Goal: Task Accomplishment & Management: Complete application form

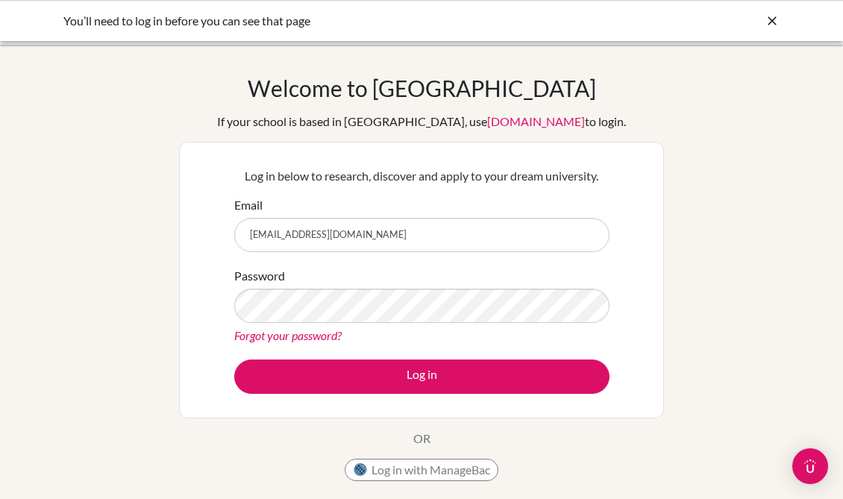
scroll to position [266, 0]
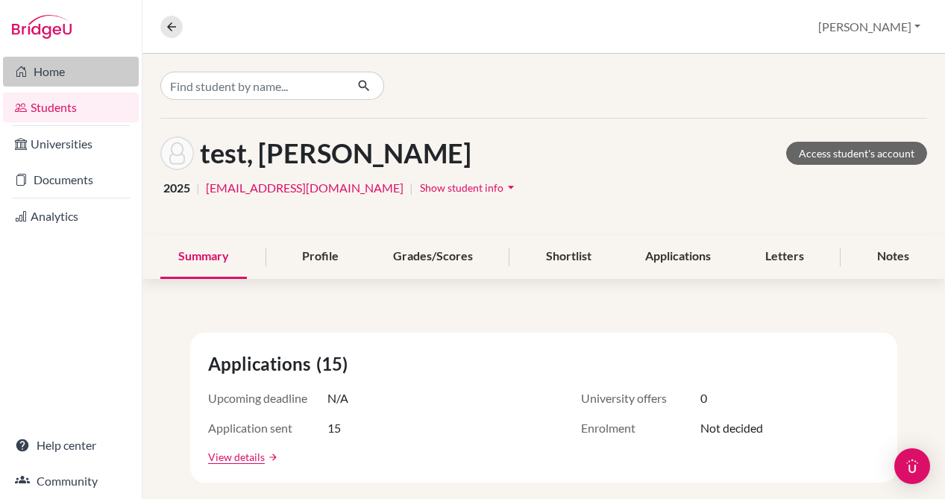
click at [71, 69] on link "Home" at bounding box center [71, 72] width 136 height 30
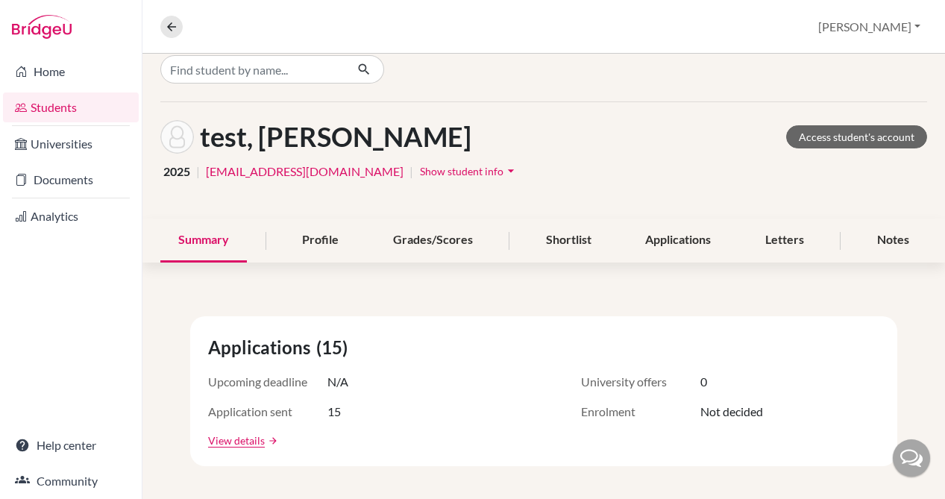
scroll to position [31, 0]
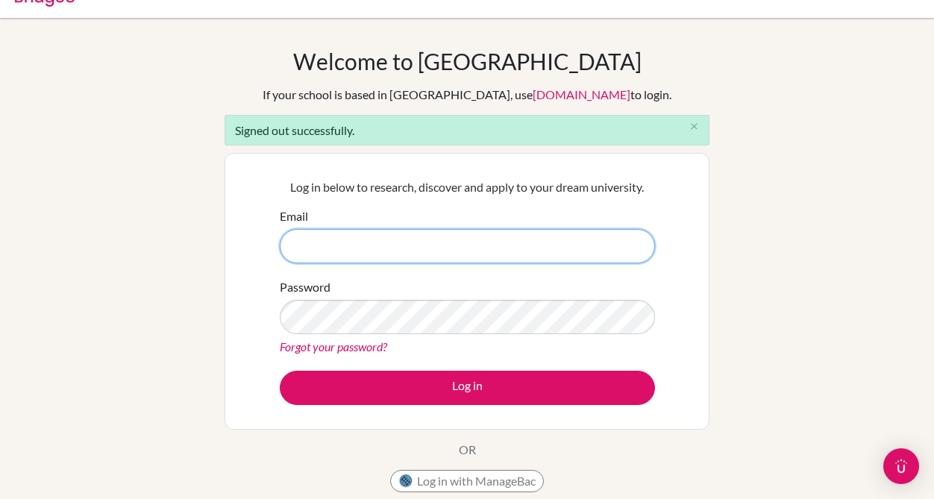
scroll to position [119, 0]
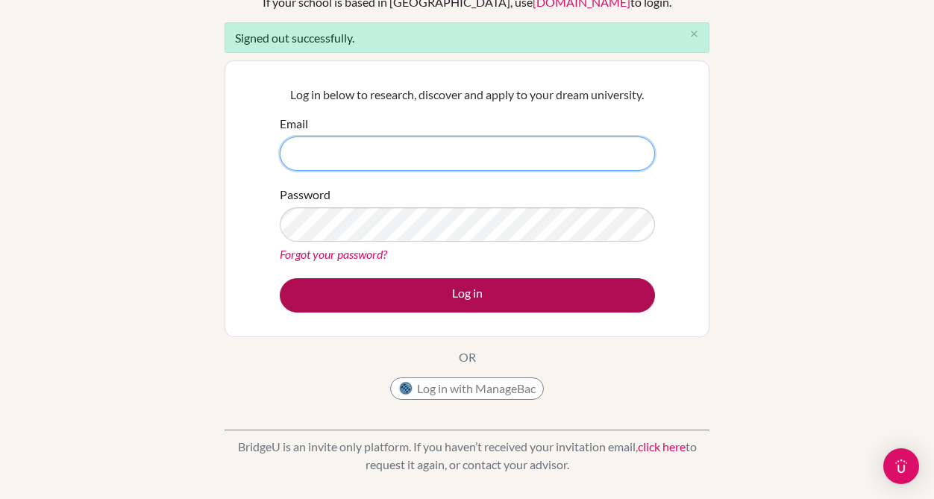
type input "registraraia@aquinasinternationalacademy.com"
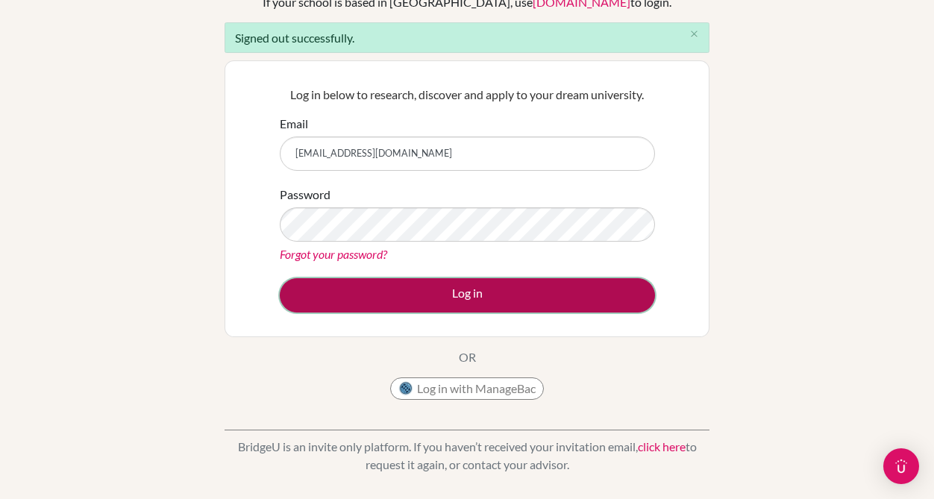
click at [497, 295] on button "Log in" at bounding box center [467, 295] width 375 height 34
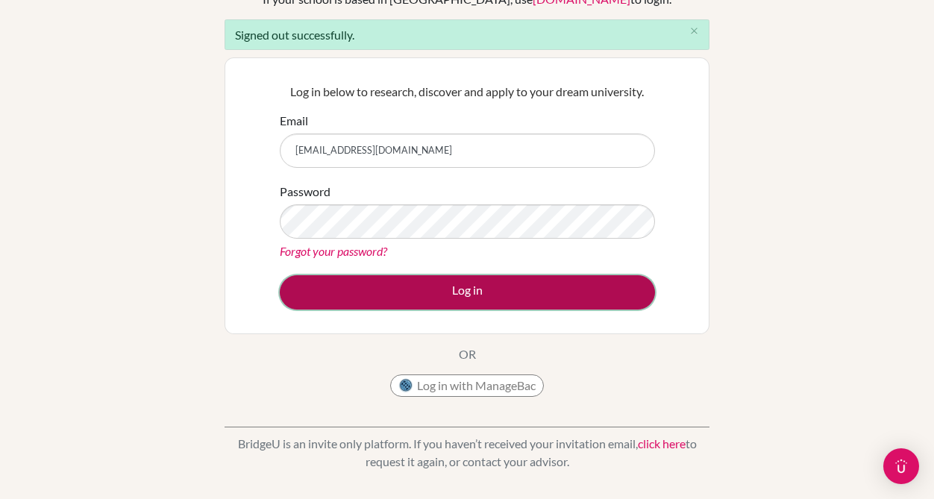
scroll to position [122, 0]
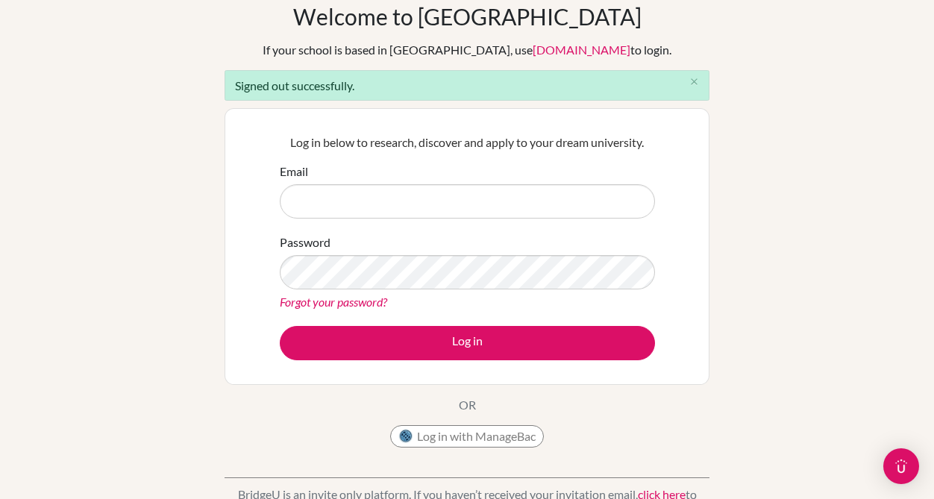
scroll to position [125, 0]
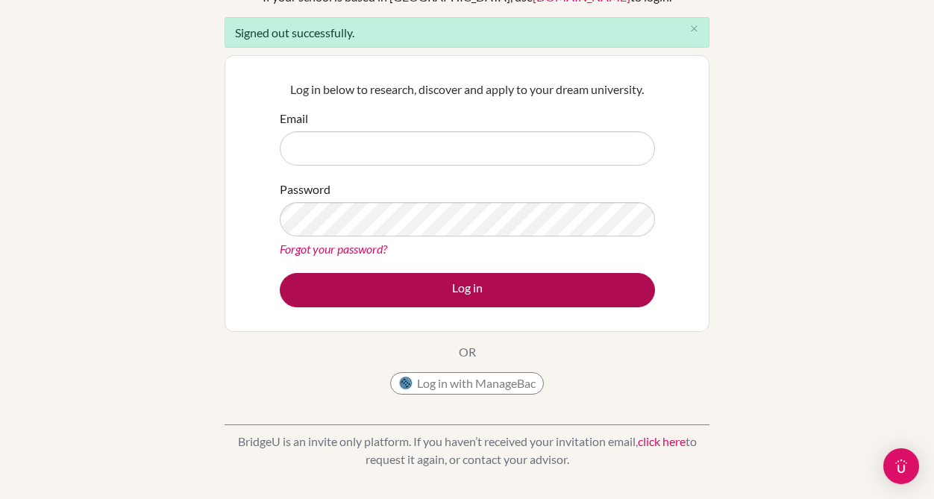
type input "[EMAIL_ADDRESS][DOMAIN_NAME]"
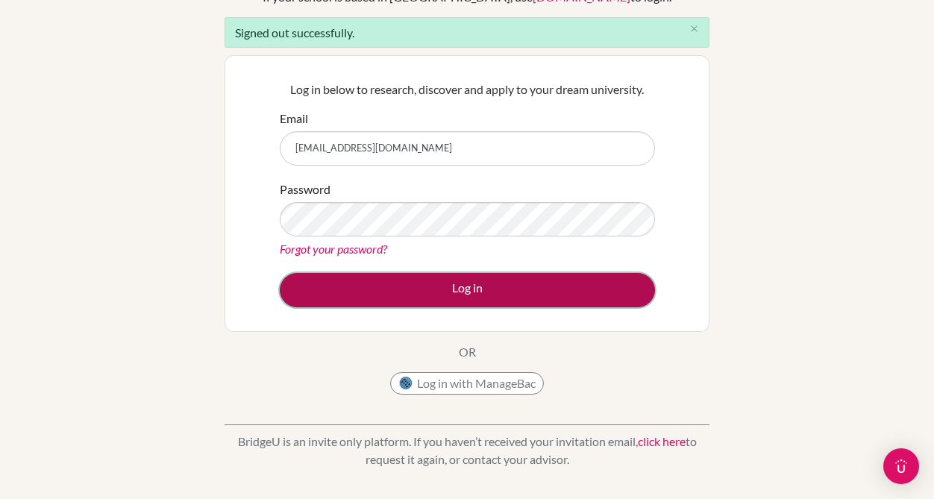
click at [418, 286] on button "Log in" at bounding box center [467, 290] width 375 height 34
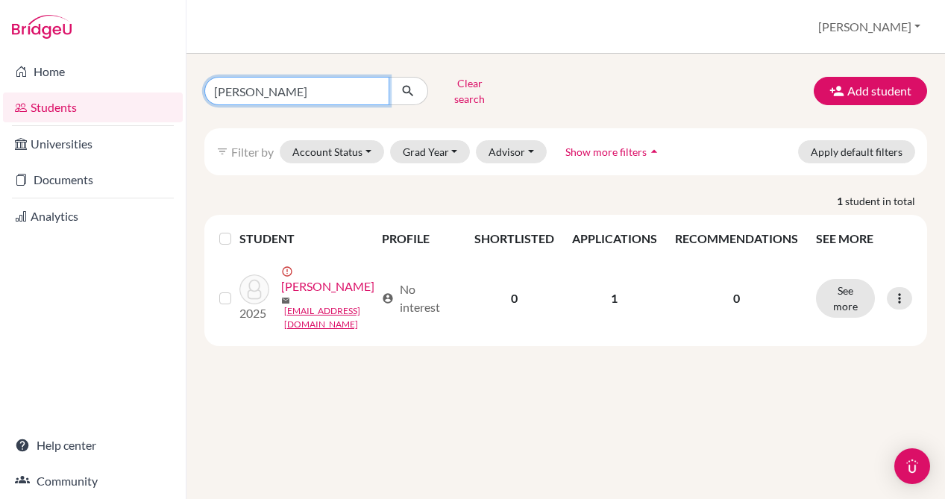
click at [368, 84] on input "zhuoqi" at bounding box center [296, 91] width 185 height 28
click at [378, 84] on input "zhuoqi" at bounding box center [296, 91] width 185 height 28
click at [374, 86] on input "zhuoqi" at bounding box center [296, 91] width 185 height 28
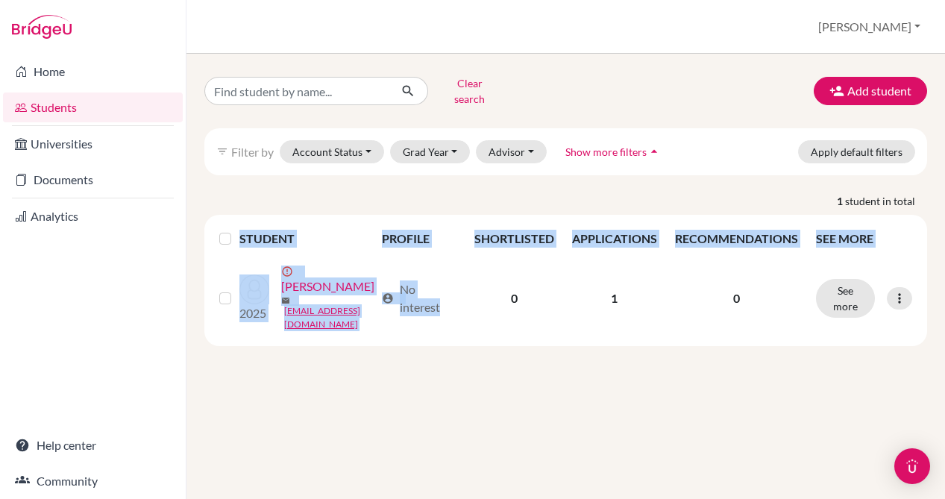
click at [451, 345] on div "STUDENT PROFILE SHORTLISTED APPLICATIONS RECOMMENDATIONS SEE MORE 2025 error_ou…" at bounding box center [565, 280] width 723 height 131
click at [464, 371] on div "Clear search Add student filter_list Filter by Account Status Active accounts A…" at bounding box center [565, 276] width 759 height 445
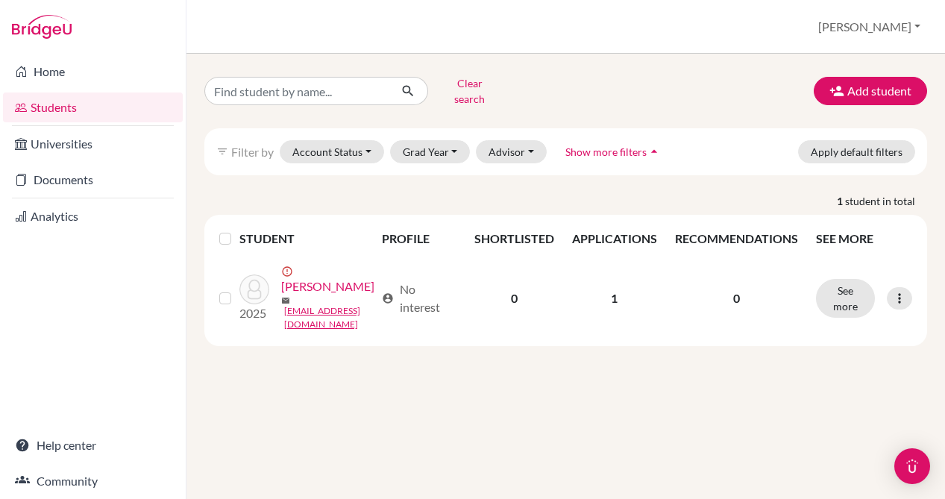
click at [457, 368] on div "Clear search Add student filter_list Filter by Account Status Active accounts A…" at bounding box center [565, 276] width 759 height 445
click at [454, 87] on button "Clear search" at bounding box center [469, 91] width 83 height 39
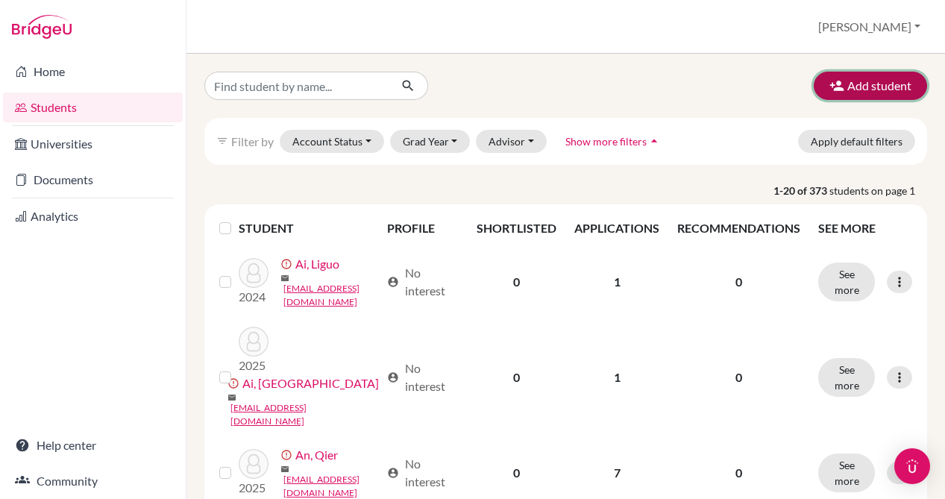
click at [829, 81] on icon "button" at bounding box center [836, 85] width 15 height 15
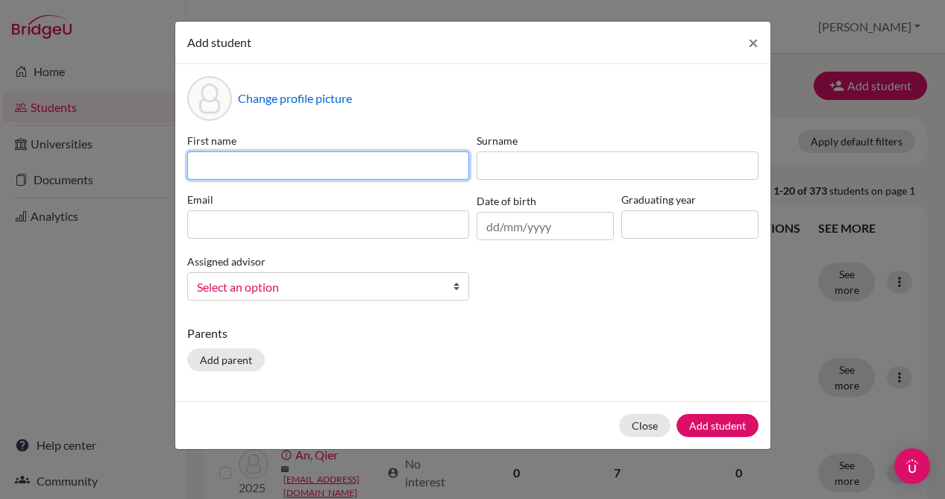
click at [333, 155] on input at bounding box center [328, 165] width 282 height 28
type input "Yingzhi"
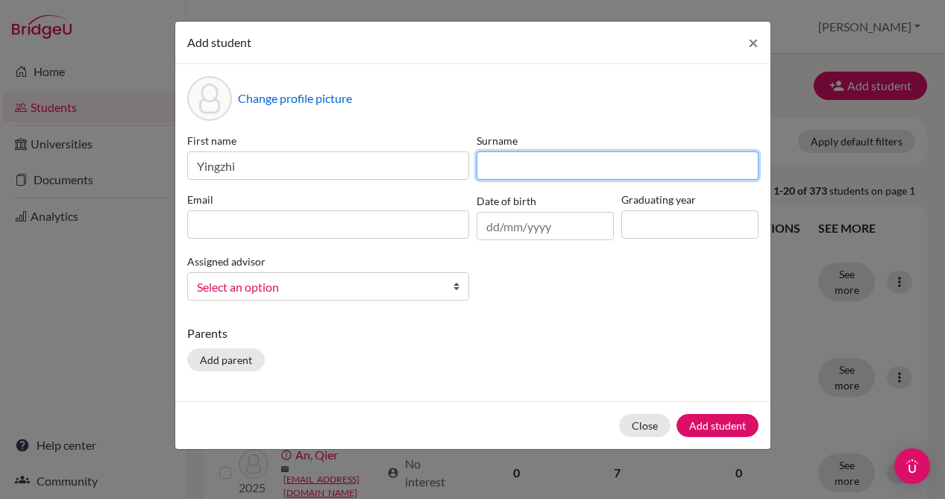
click at [553, 174] on input at bounding box center [618, 165] width 282 height 28
type input "Li"
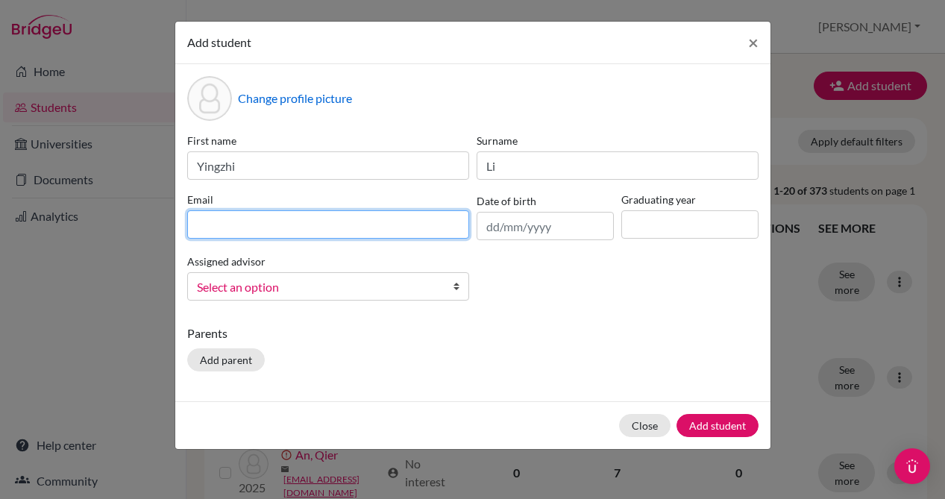
click at [226, 219] on input at bounding box center [328, 224] width 282 height 28
paste input "[EMAIL_ADDRESS][DOMAIN_NAME]"
type input "[EMAIL_ADDRESS][DOMAIN_NAME]"
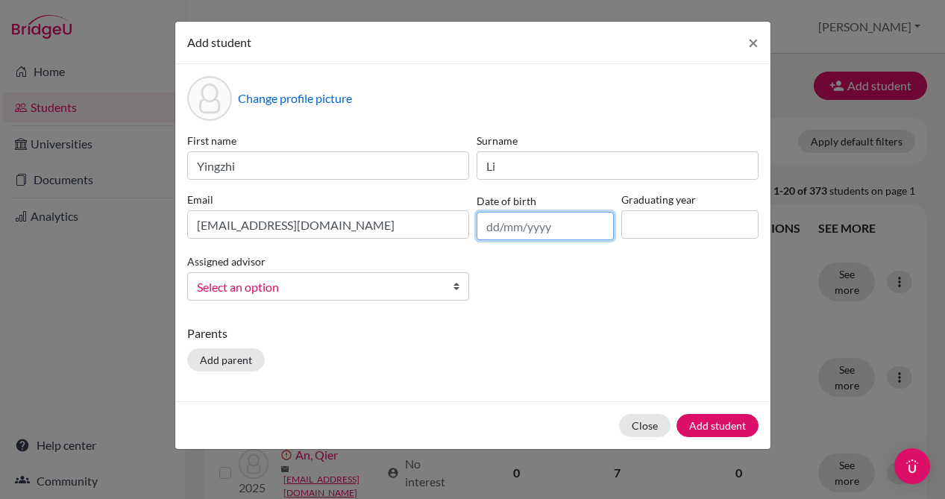
click at [554, 217] on input "text" at bounding box center [545, 226] width 137 height 28
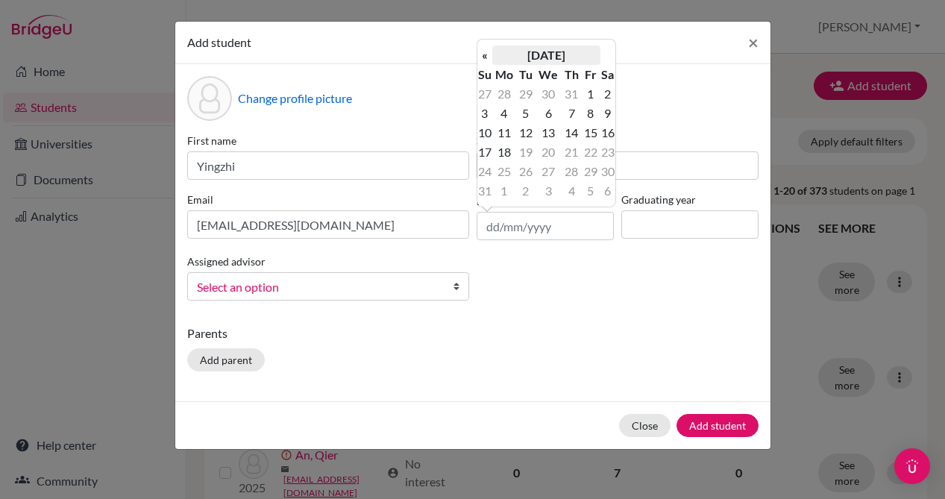
click at [572, 57] on th "August 2025" at bounding box center [546, 55] width 108 height 19
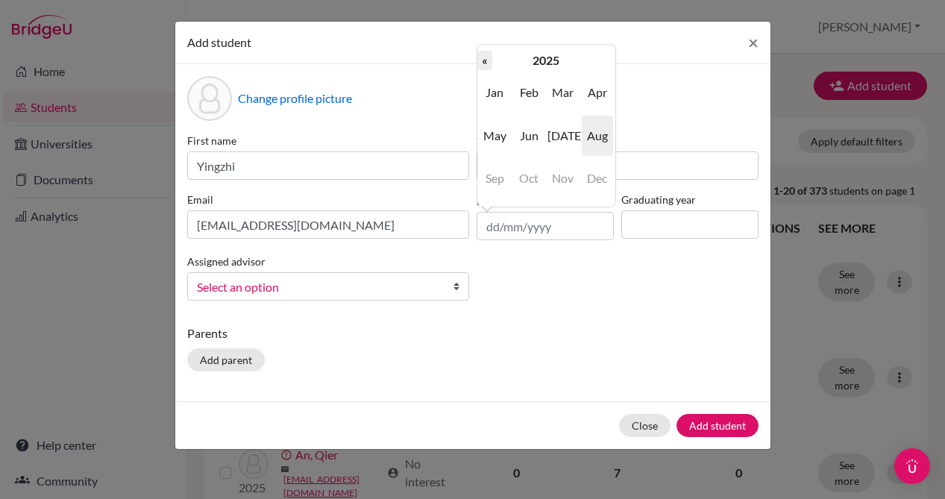
click at [479, 63] on th "«" at bounding box center [484, 60] width 15 height 19
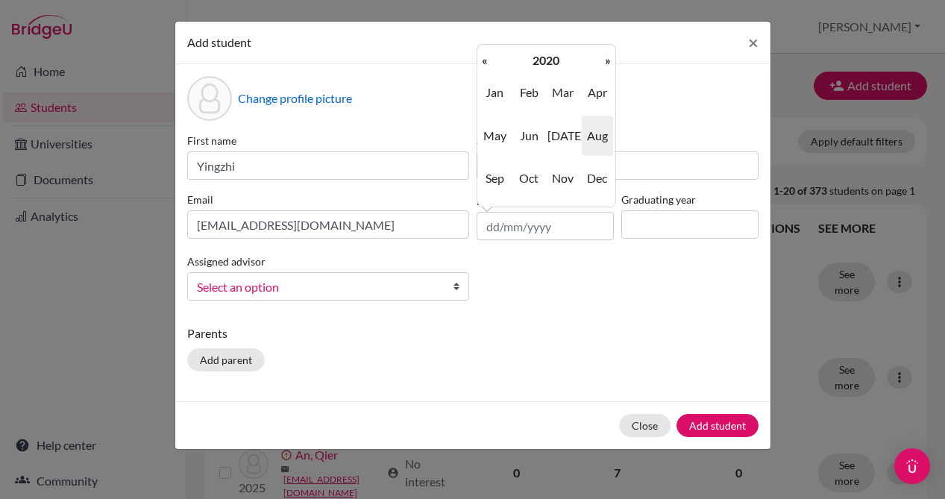
click at [479, 63] on th "«" at bounding box center [484, 60] width 15 height 19
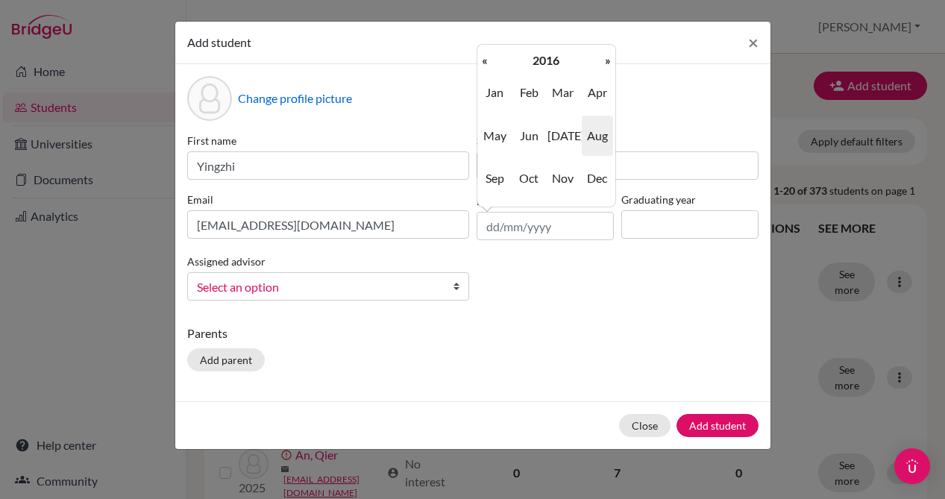
click at [479, 63] on th "«" at bounding box center [484, 60] width 15 height 19
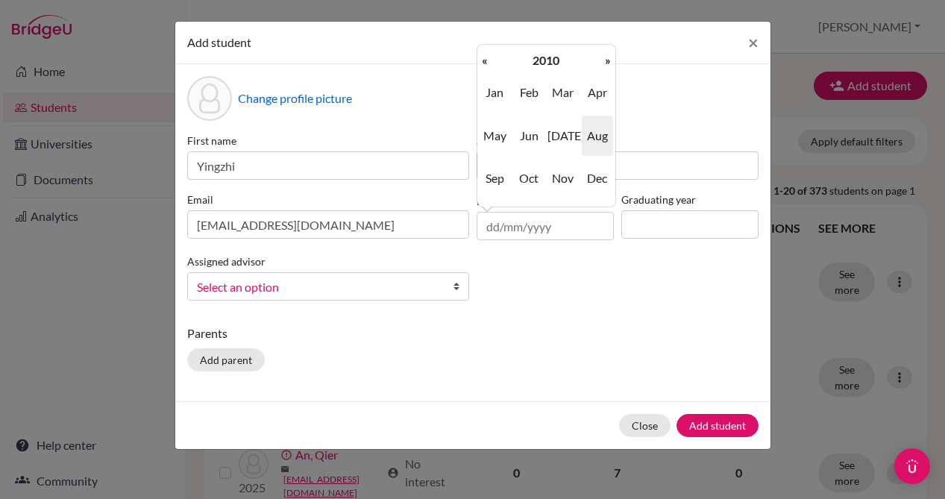
click at [479, 63] on th "«" at bounding box center [484, 60] width 15 height 19
click at [586, 144] on span "Aug" at bounding box center [597, 136] width 31 height 40
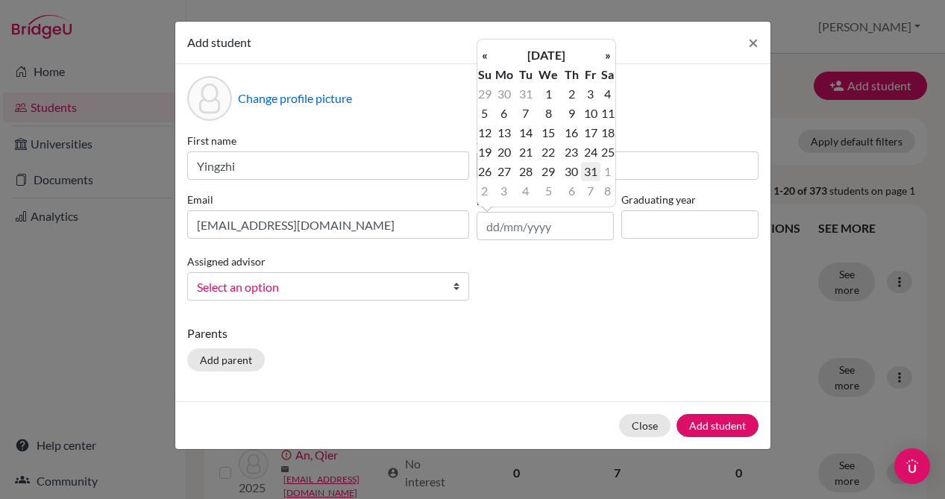
click at [592, 167] on td "31" at bounding box center [590, 171] width 19 height 19
type input "31/08/2007"
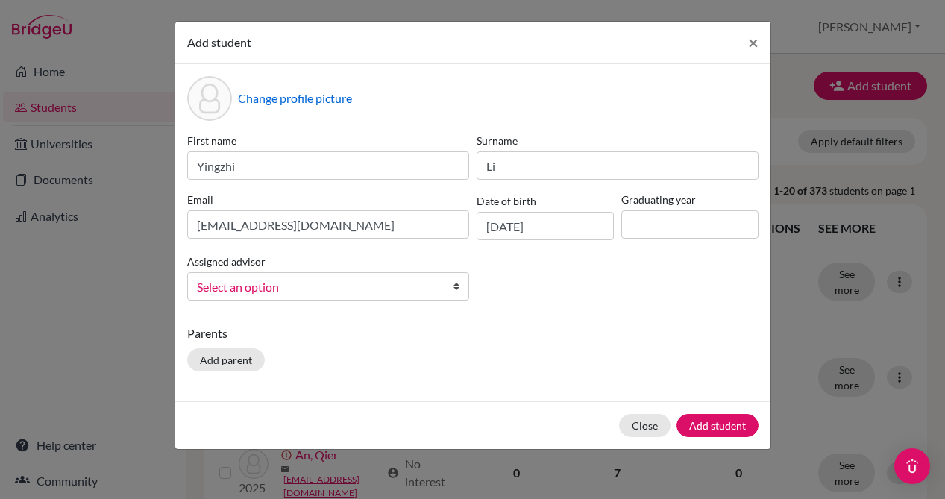
click at [577, 322] on div "Change profile picture First name Yingzhi Surname Li Email yingzhili2007@outloo…" at bounding box center [472, 232] width 595 height 337
click at [651, 232] on input at bounding box center [689, 224] width 137 height 28
type input "2025"
click at [626, 254] on div "First name Yingzhi Surname Li Email yingzhili2007@outlook.com Date of birth 31/…" at bounding box center [473, 223] width 579 height 180
click at [518, 228] on input "31/08/2007" at bounding box center [545, 226] width 137 height 28
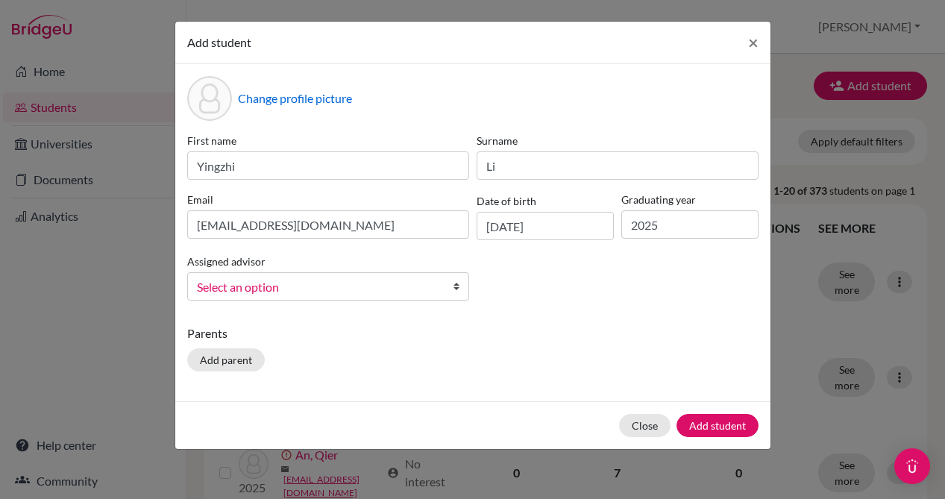
click at [582, 335] on p "Parents" at bounding box center [472, 333] width 571 height 18
click at [516, 220] on input "31/08/2007" at bounding box center [545, 226] width 137 height 28
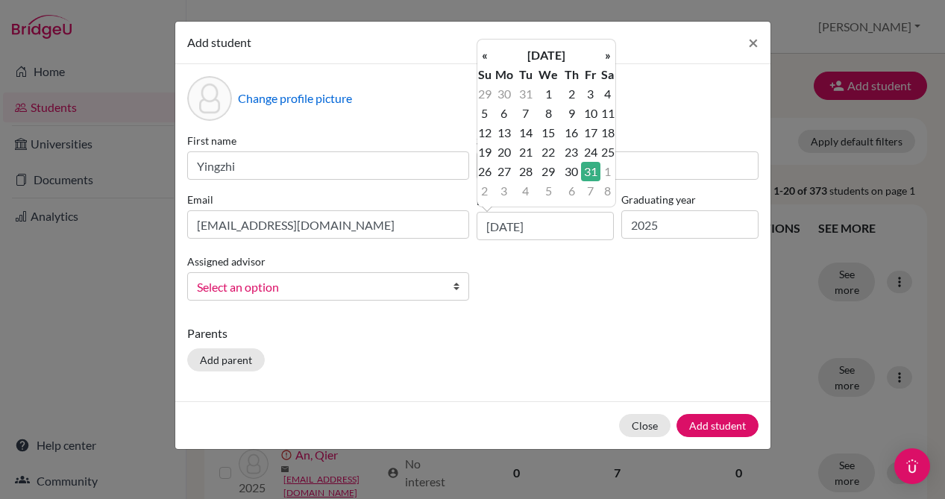
drag, startPoint x: 522, startPoint y: 304, endPoint x: 506, endPoint y: 305, distance: 15.7
click at [522, 304] on div "First name Yingzhi Surname Li Email yingzhili2007@outlook.com Date of birth 31/…" at bounding box center [473, 223] width 579 height 180
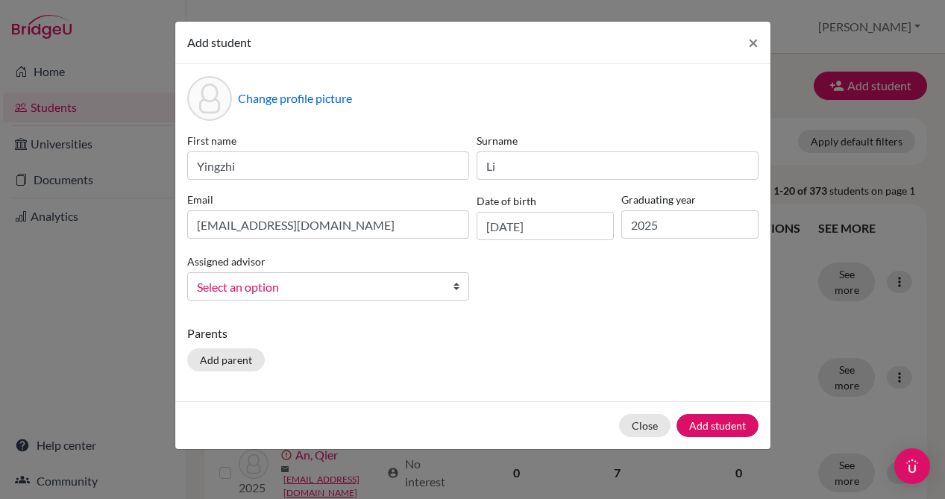
click at [338, 287] on span "Select an option" at bounding box center [318, 286] width 243 height 19
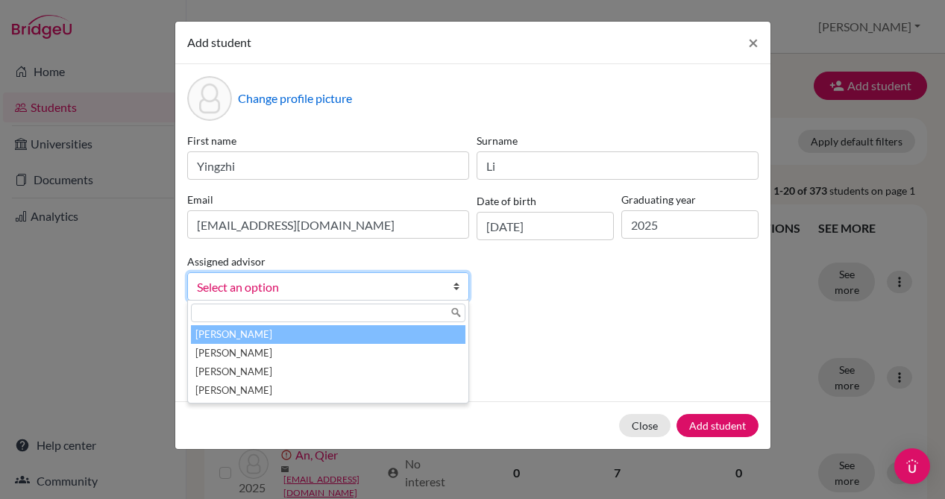
click at [595, 354] on div "Parents Add parent" at bounding box center [472, 350] width 571 height 53
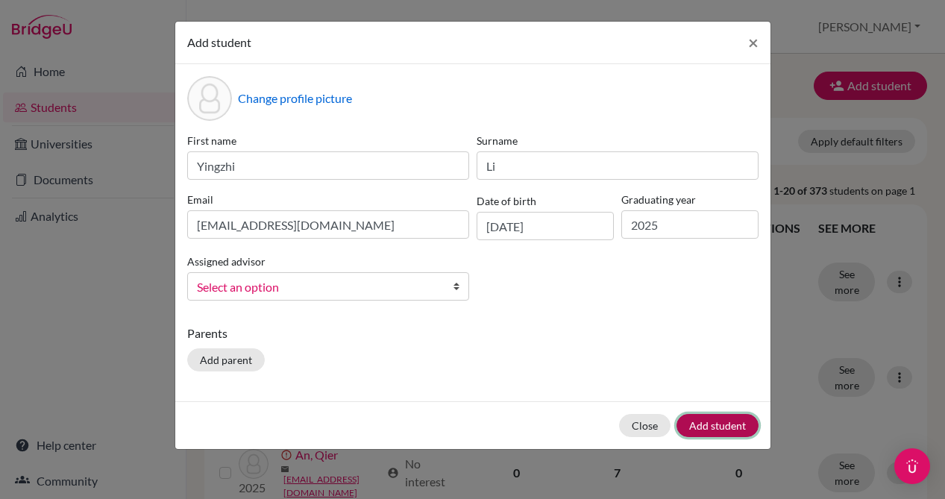
click at [709, 421] on button "Add student" at bounding box center [718, 425] width 82 height 23
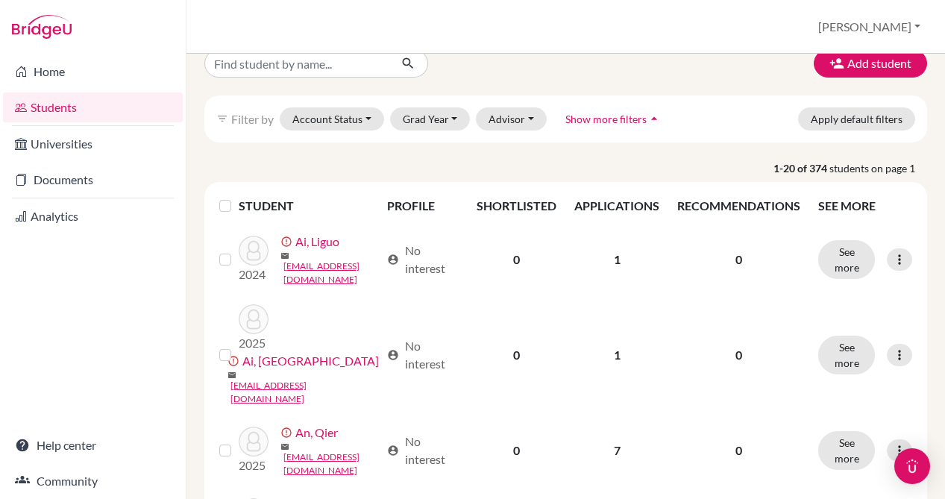
scroll to position [24, 0]
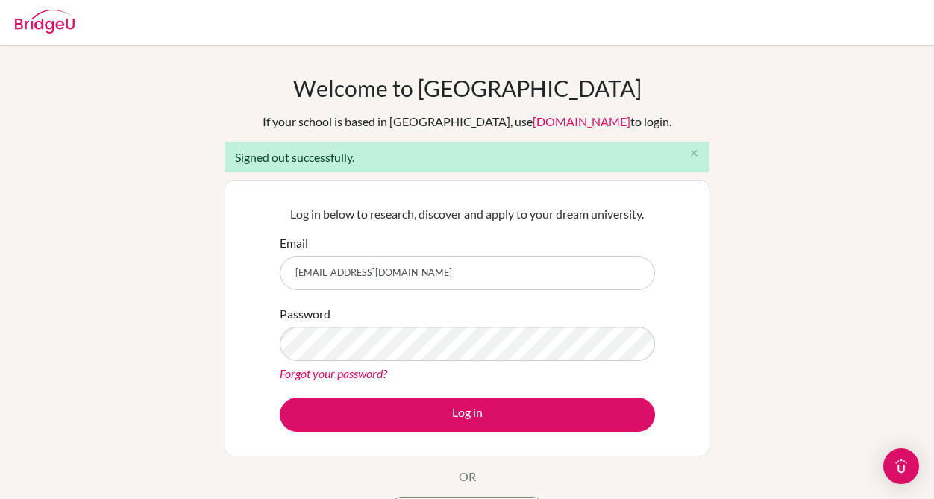
scroll to position [30, 0]
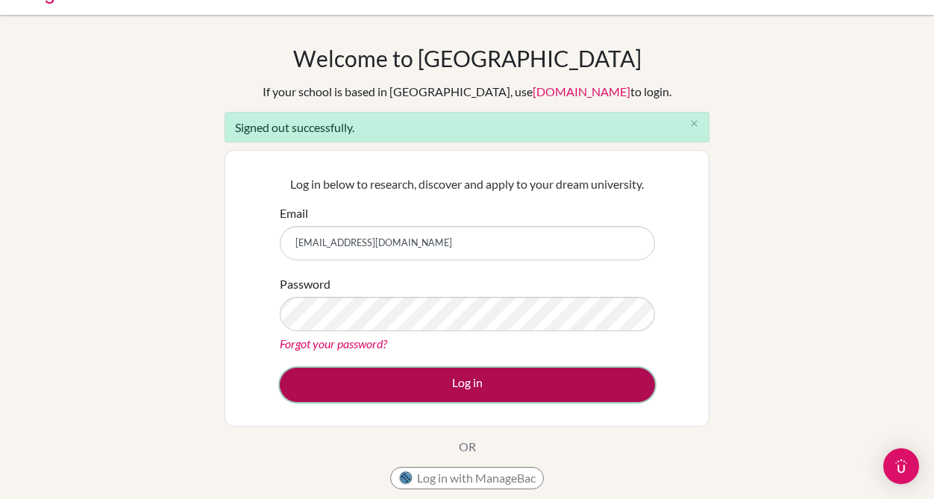
click at [315, 398] on button "Log in" at bounding box center [467, 385] width 375 height 34
click at [321, 393] on button "Log in" at bounding box center [467, 385] width 375 height 34
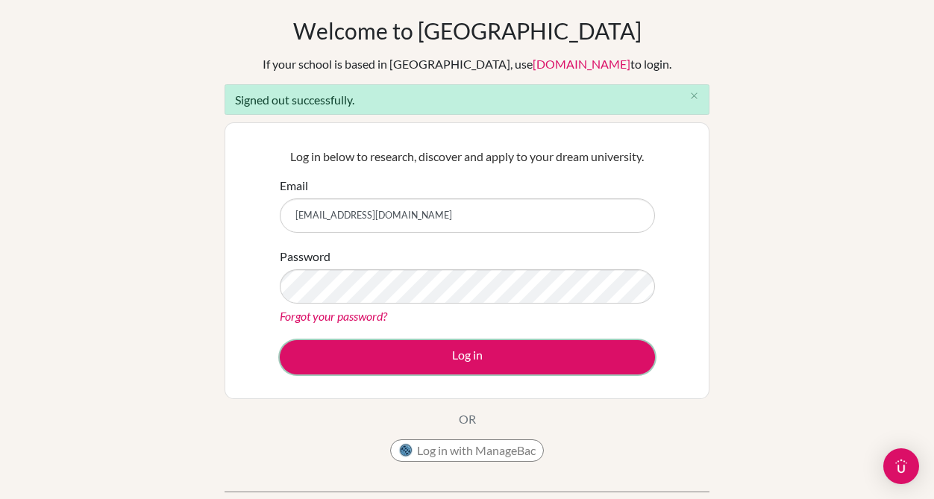
scroll to position [59, 0]
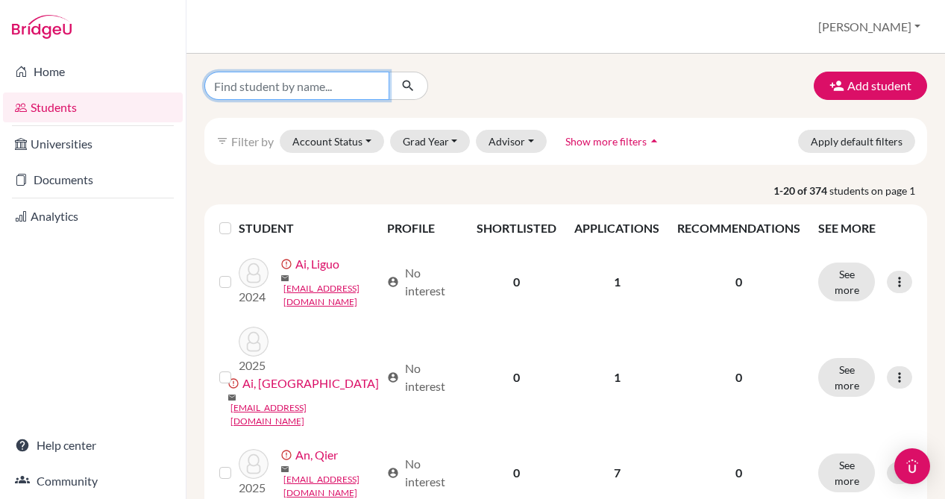
click at [289, 86] on input "Find student by name..." at bounding box center [296, 86] width 185 height 28
type input "yingzhi"
click button "submit" at bounding box center [409, 86] width 40 height 28
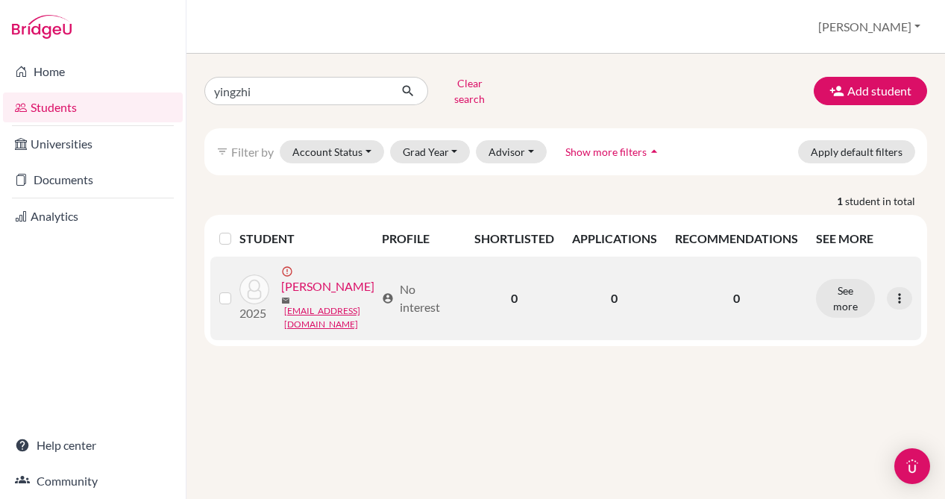
click at [281, 295] on link "[PERSON_NAME]" at bounding box center [327, 286] width 93 height 18
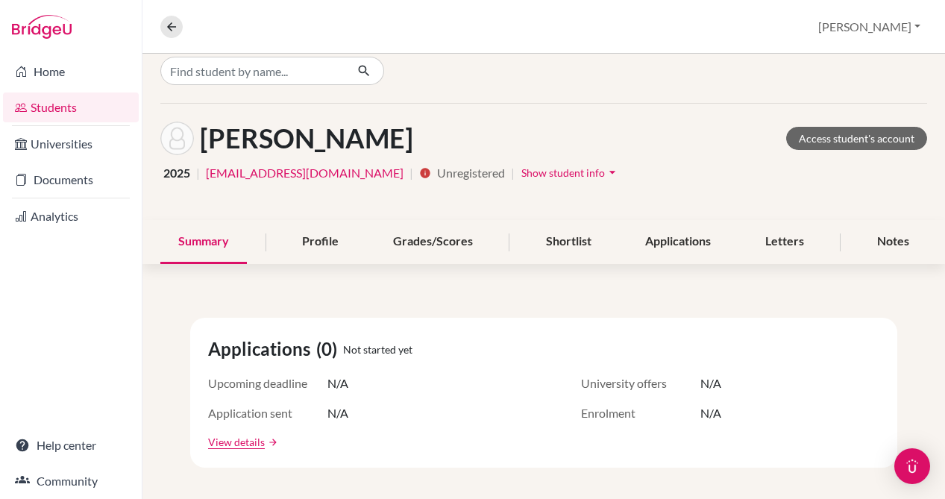
scroll to position [31, 0]
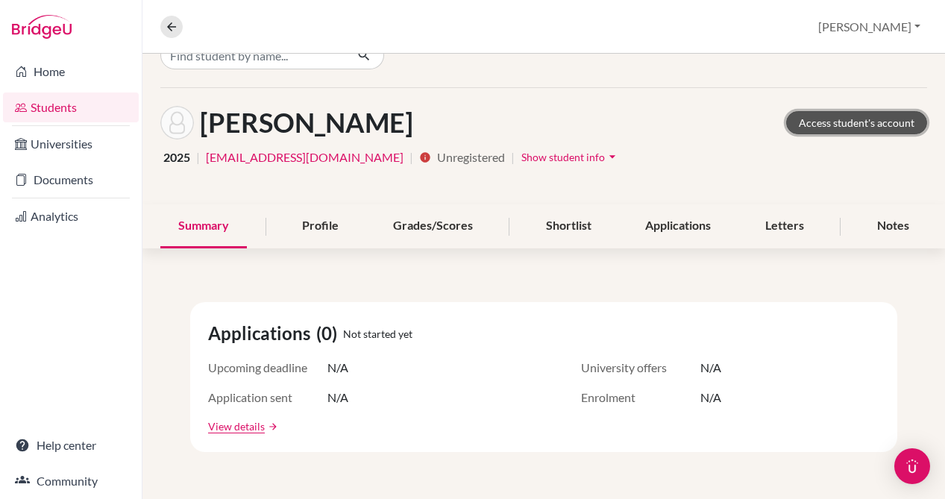
click at [813, 129] on link "Access student's account" at bounding box center [856, 122] width 141 height 23
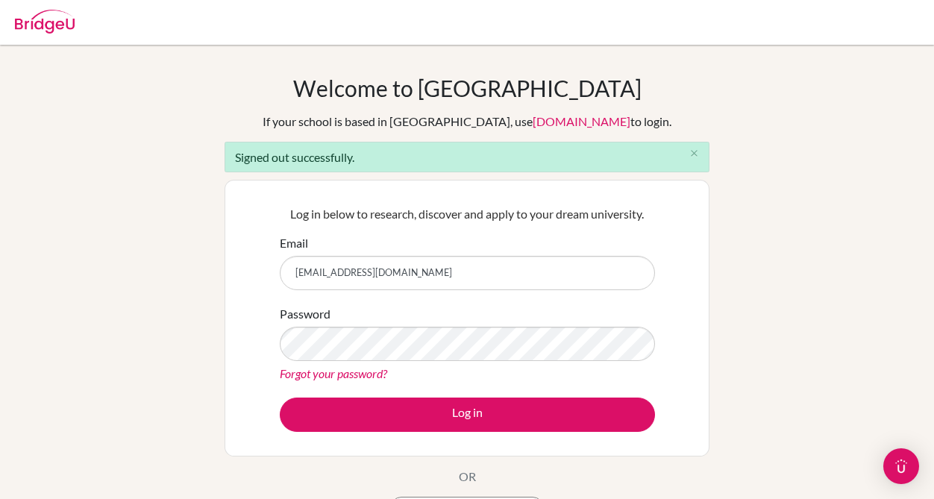
scroll to position [334, 0]
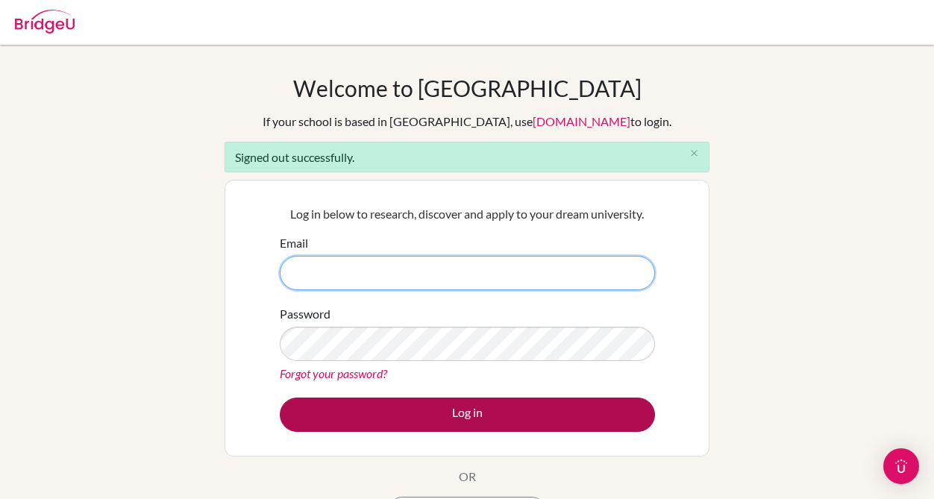
type input "[EMAIL_ADDRESS][DOMAIN_NAME]"
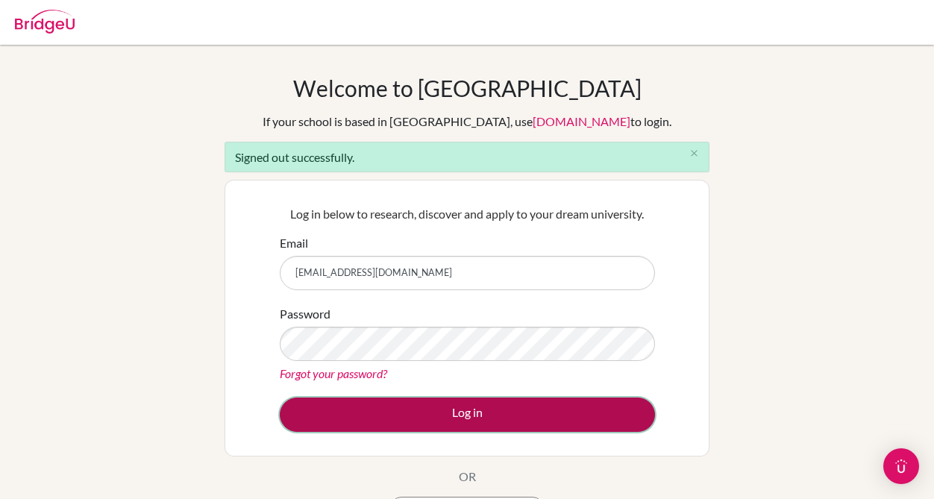
click at [422, 398] on button "Log in" at bounding box center [467, 415] width 375 height 34
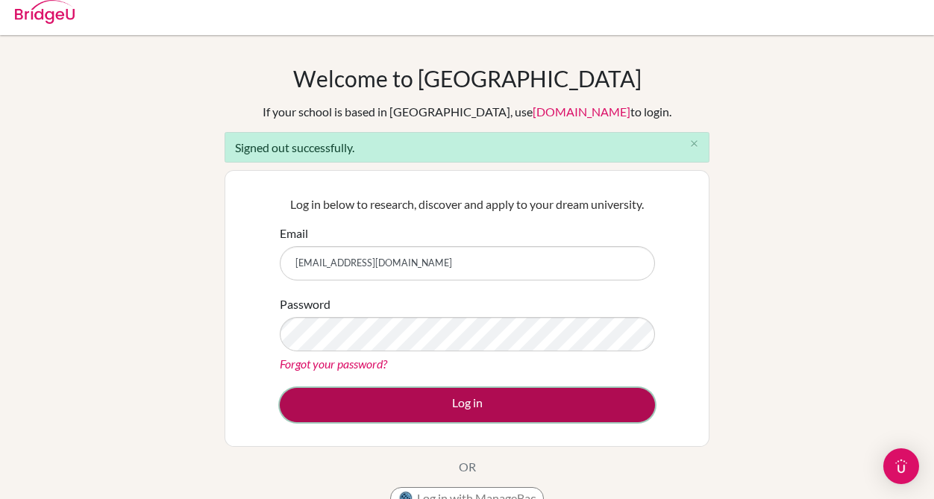
scroll to position [10, 0]
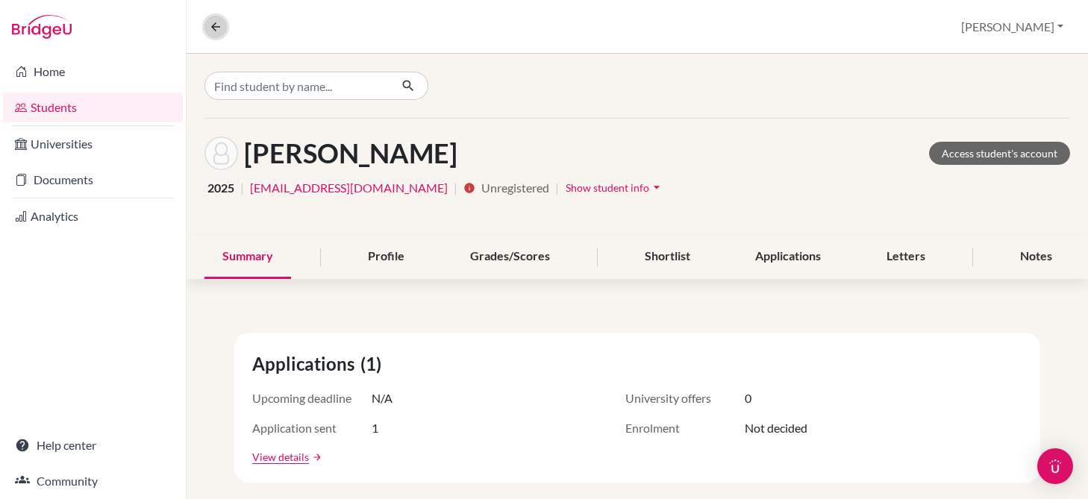
click at [212, 27] on icon at bounding box center [215, 26] width 13 height 13
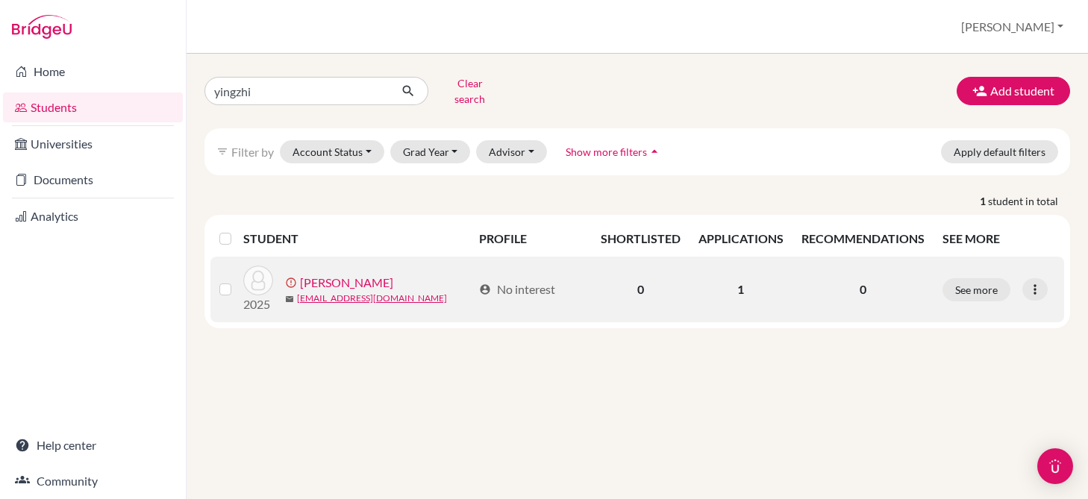
click at [334, 280] on link "Li, Yingzhi" at bounding box center [346, 283] width 93 height 18
click at [339, 274] on link "Li, Yingzhi" at bounding box center [346, 283] width 93 height 18
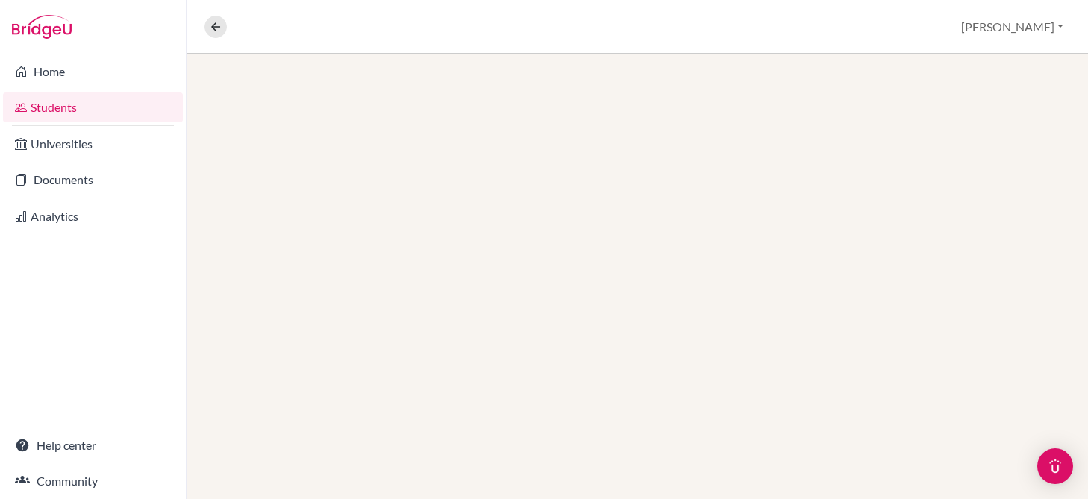
click at [324, 254] on div at bounding box center [636, 276] width 901 height 445
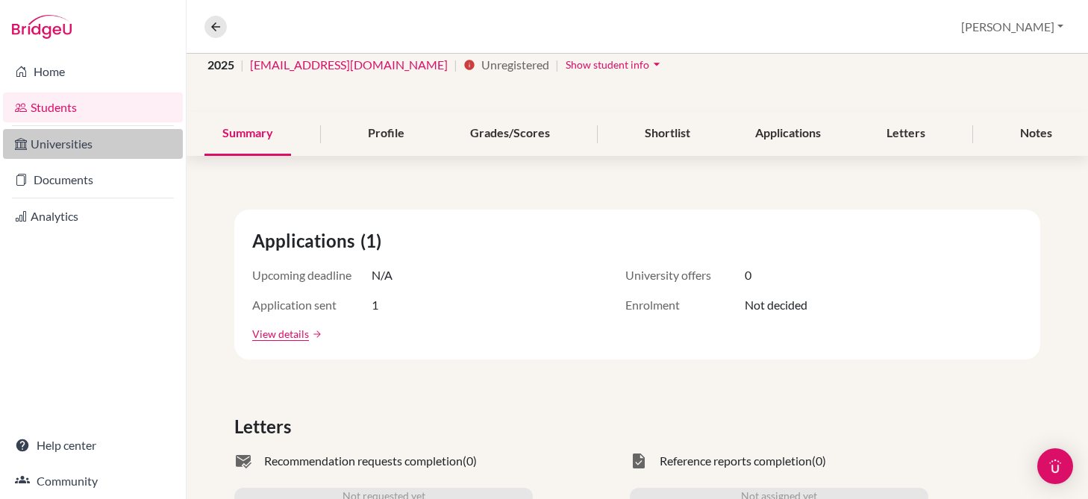
scroll to position [105, 0]
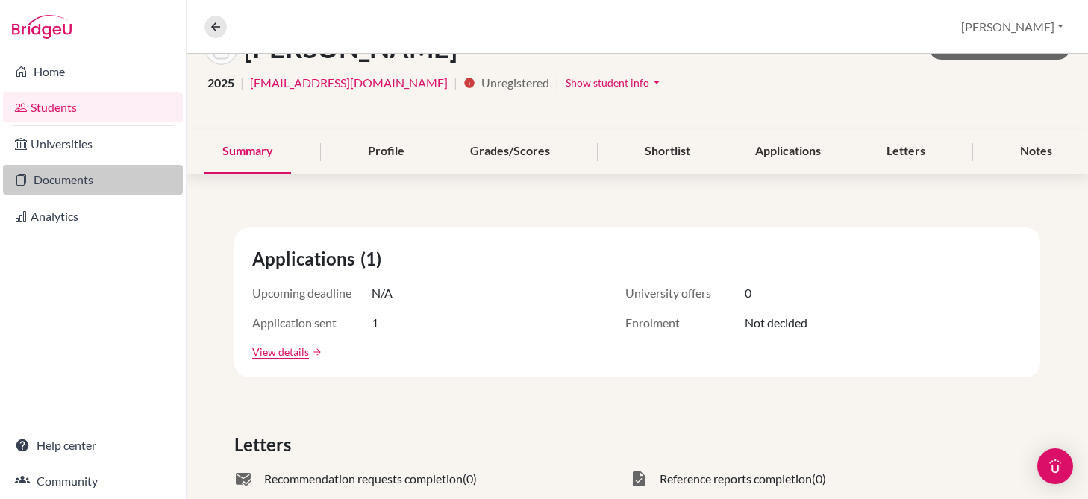
click at [87, 181] on link "Documents" at bounding box center [93, 180] width 180 height 30
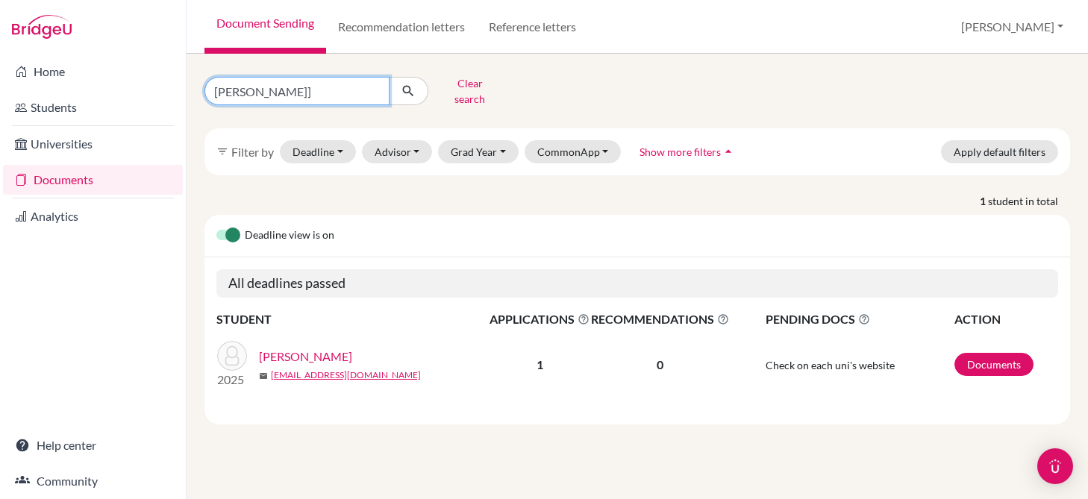
drag, startPoint x: 291, startPoint y: 87, endPoint x: 109, endPoint y: 54, distance: 185.1
click at [109, 54] on div "Home Students Universities Documents Analytics Help center Community Document S…" at bounding box center [544, 249] width 1088 height 499
type input "="
type input "yingzhi"
click button "submit" at bounding box center [409, 91] width 40 height 28
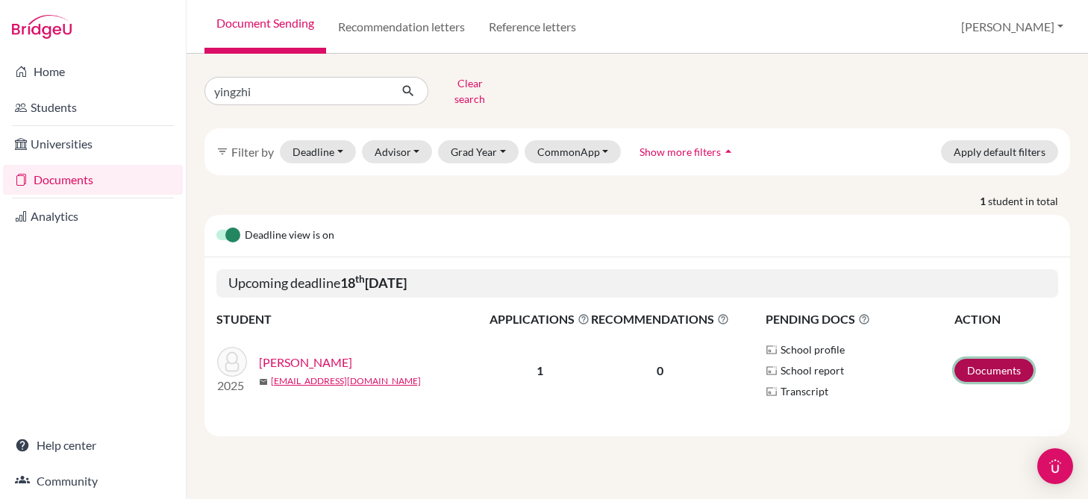
click at [1001, 371] on link "Documents" at bounding box center [993, 370] width 79 height 23
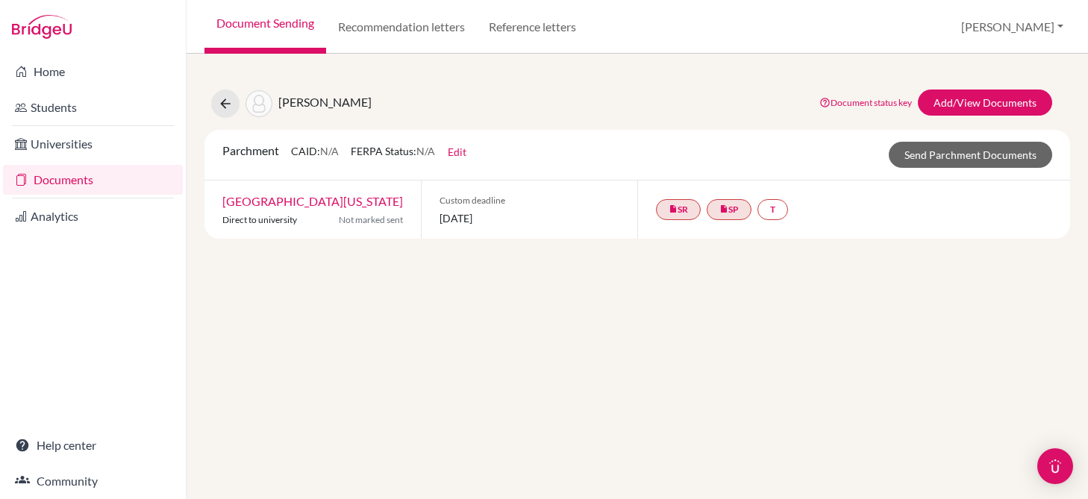
click at [0, 349] on html "Home Students Universities Documents Analytics Help center Community Document S…" at bounding box center [544, 249] width 1088 height 499
click at [962, 105] on link "Add/View Documents" at bounding box center [985, 103] width 134 height 26
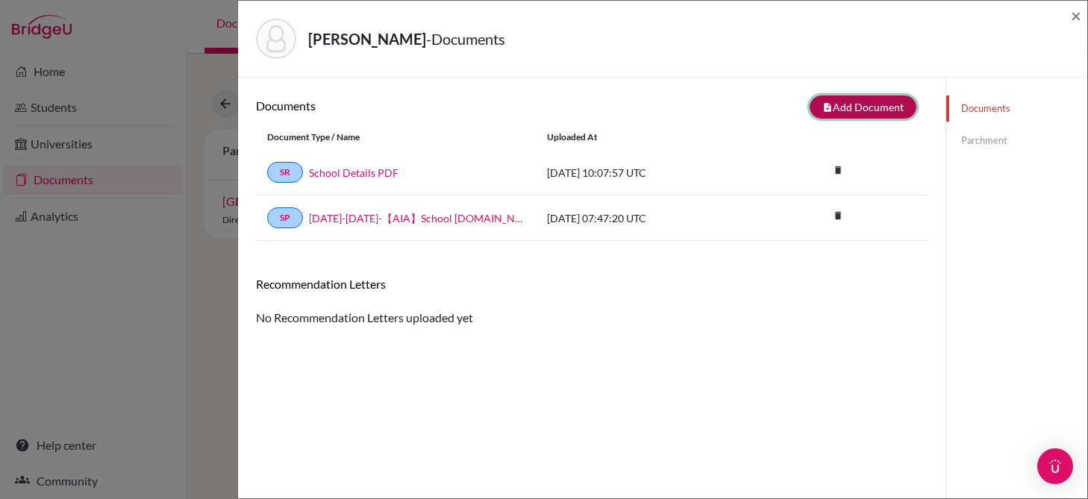
click at [841, 102] on button "note_add Add Document" at bounding box center [862, 106] width 107 height 23
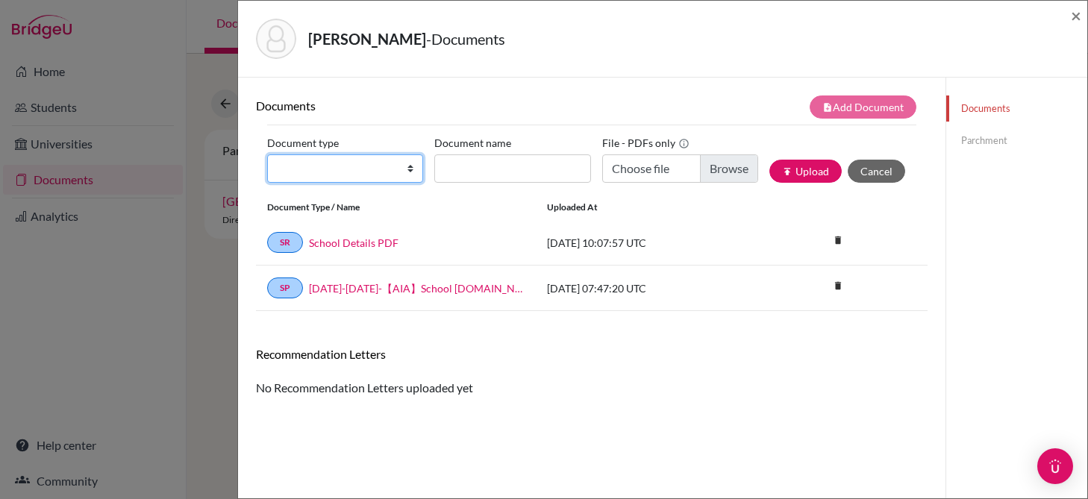
click at [378, 170] on select "Change explanation for Common App reports Counselor recommendation Fee waiver I…" at bounding box center [345, 168] width 156 height 28
click at [267, 154] on select "Change explanation for Common App reports Counselor recommendation Fee waiver I…" at bounding box center [345, 168] width 156 height 28
click at [318, 179] on select "Change explanation for Common App reports Counselor recommendation Fee waiver I…" at bounding box center [345, 168] width 156 height 28
select select "2"
click at [267, 154] on select "Change explanation for Common App reports Counselor recommendation Fee waiver I…" at bounding box center [345, 168] width 156 height 28
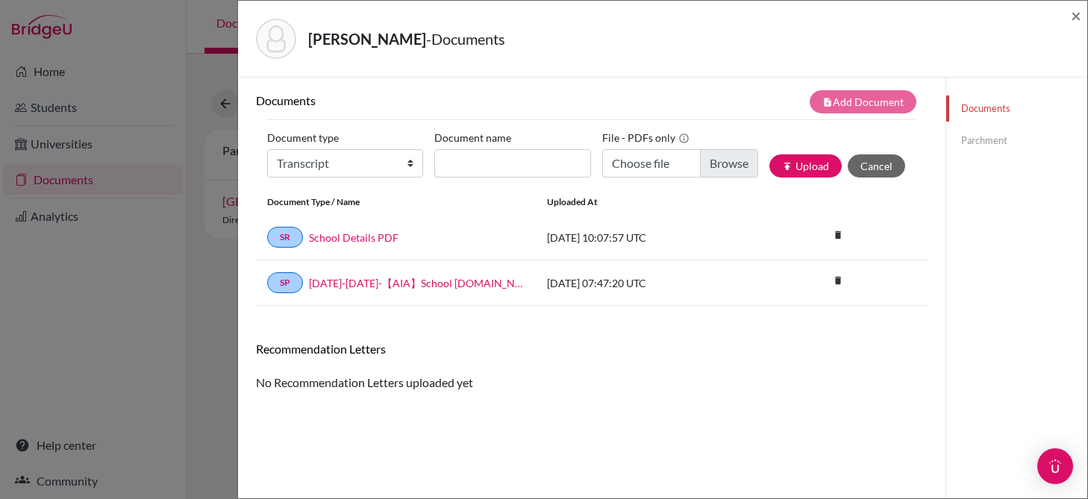
scroll to position [6, 0]
click at [1084, 18] on div "[PERSON_NAME] - Documents ×" at bounding box center [662, 39] width 849 height 77
click at [1077, 16] on span "×" at bounding box center [1075, 15] width 10 height 22
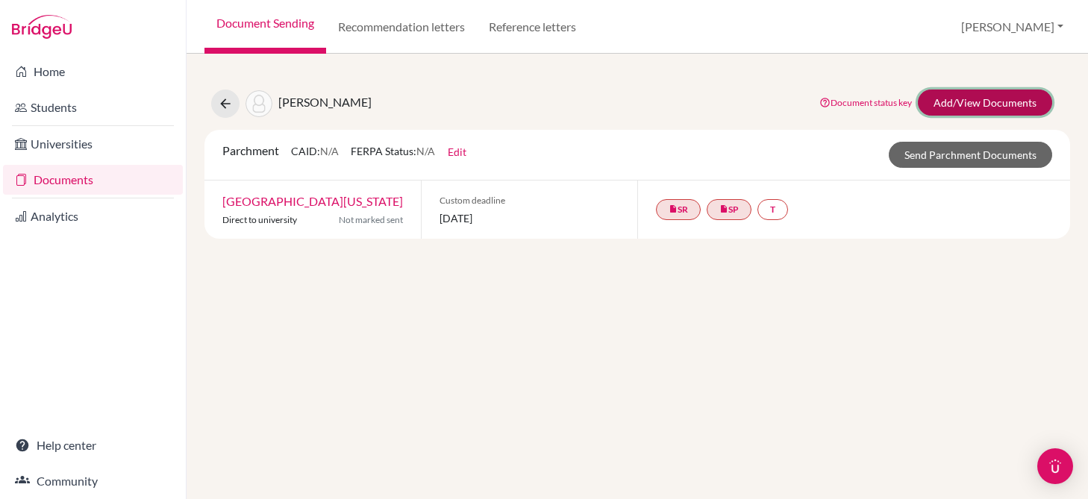
click at [967, 104] on link "Add/View Documents" at bounding box center [985, 103] width 134 height 26
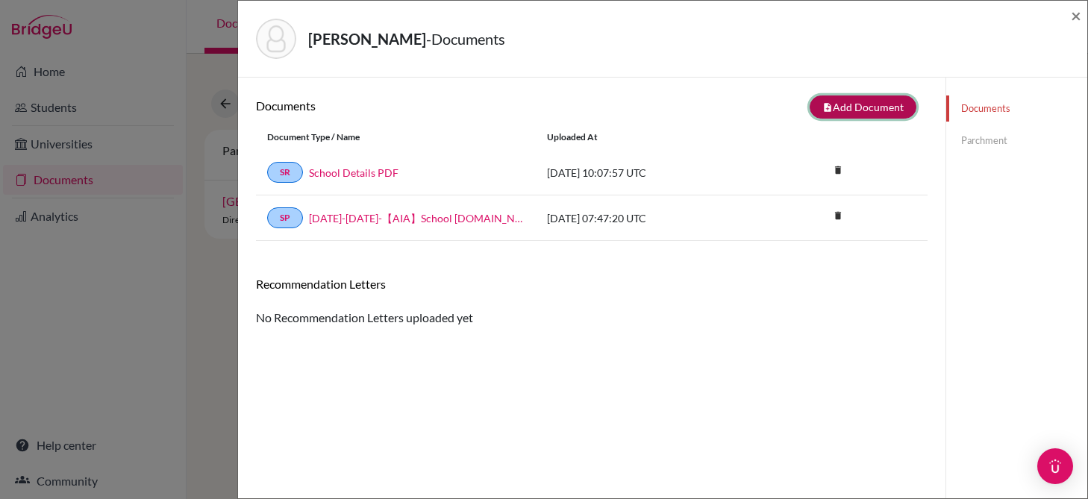
click at [831, 98] on button "note_add Add Document" at bounding box center [862, 106] width 107 height 23
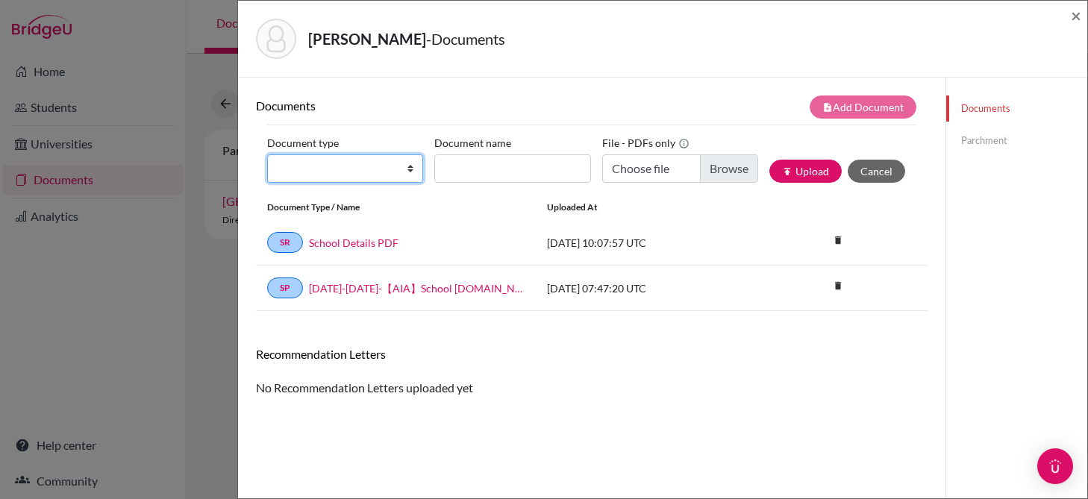
click at [324, 171] on select "Change explanation for Common App reports Counselor recommendation Fee waiver I…" at bounding box center [345, 168] width 156 height 28
click at [267, 154] on select "Change explanation for Common App reports Counselor recommendation Fee waiver I…" at bounding box center [345, 168] width 156 height 28
click at [327, 159] on select "Change explanation for Common App reports Counselor recommendation Fee waiver I…" at bounding box center [345, 168] width 156 height 28
select select "2"
click at [267, 154] on select "Change explanation for Common App reports Counselor recommendation Fee waiver I…" at bounding box center [345, 168] width 156 height 28
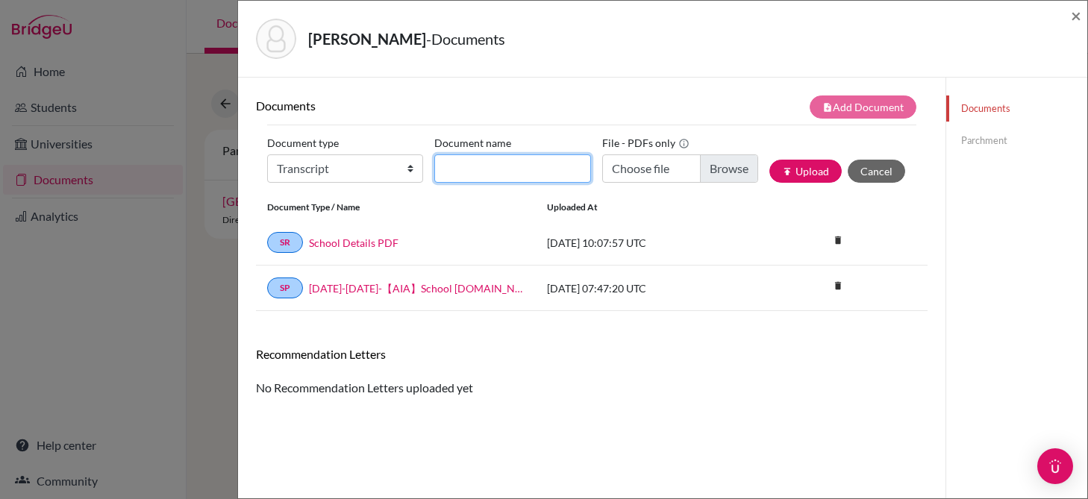
click at [516, 166] on input "Document name" at bounding box center [512, 168] width 156 height 28
type input "Yingzhi Li-Final Transcript"
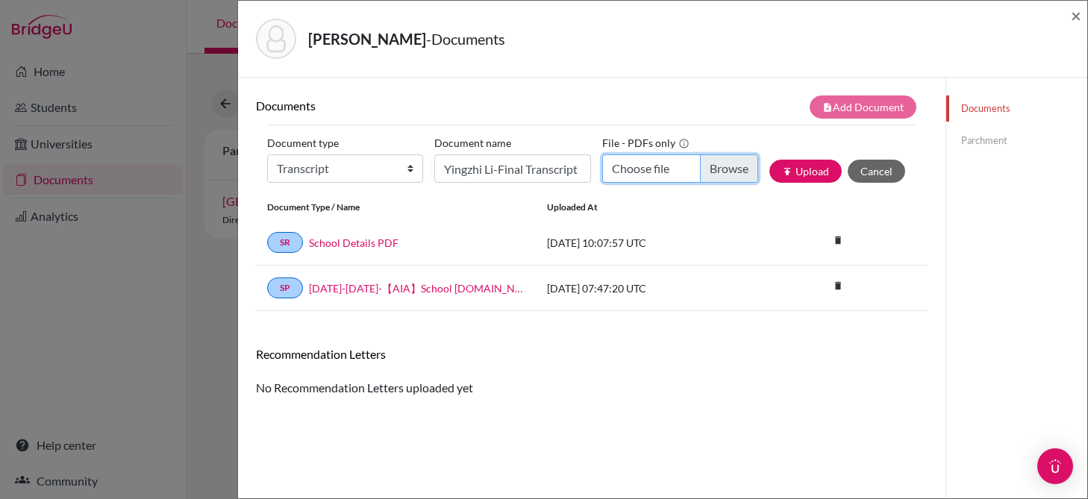
scroll to position [0, 0]
click at [706, 169] on input "Choose file" at bounding box center [680, 168] width 156 height 28
type input "C:\fakepath\Yingzhi Li-Transcript.pdf"
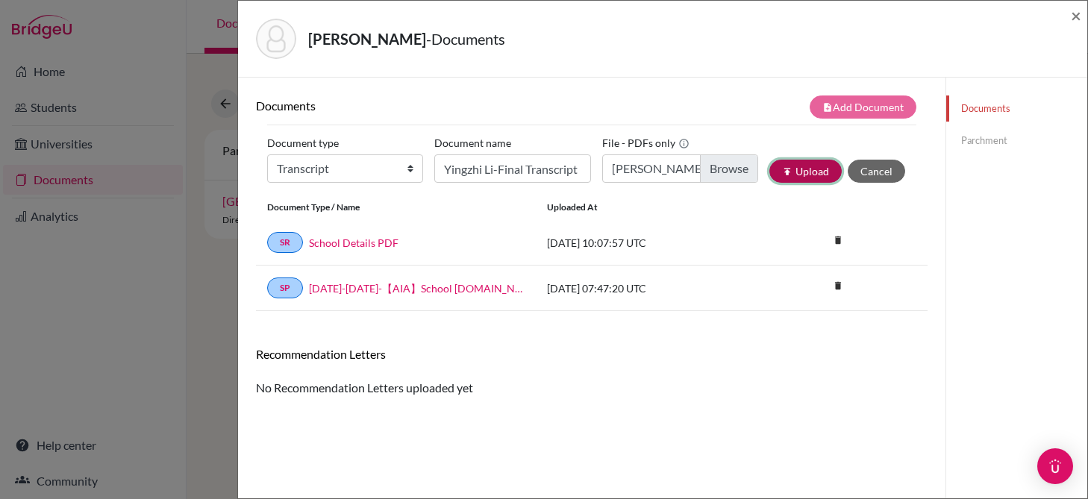
click at [796, 180] on button "publish Upload" at bounding box center [805, 171] width 72 height 23
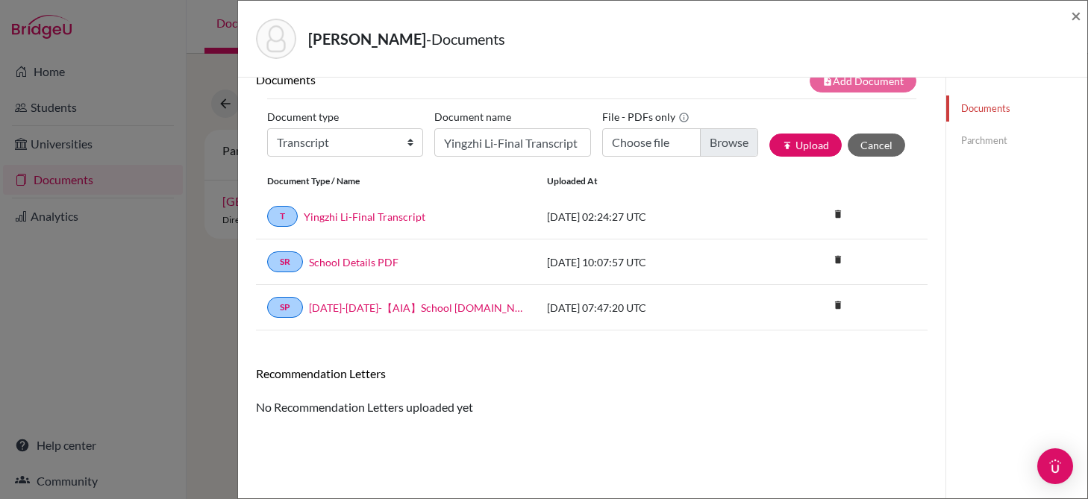
scroll to position [78, 0]
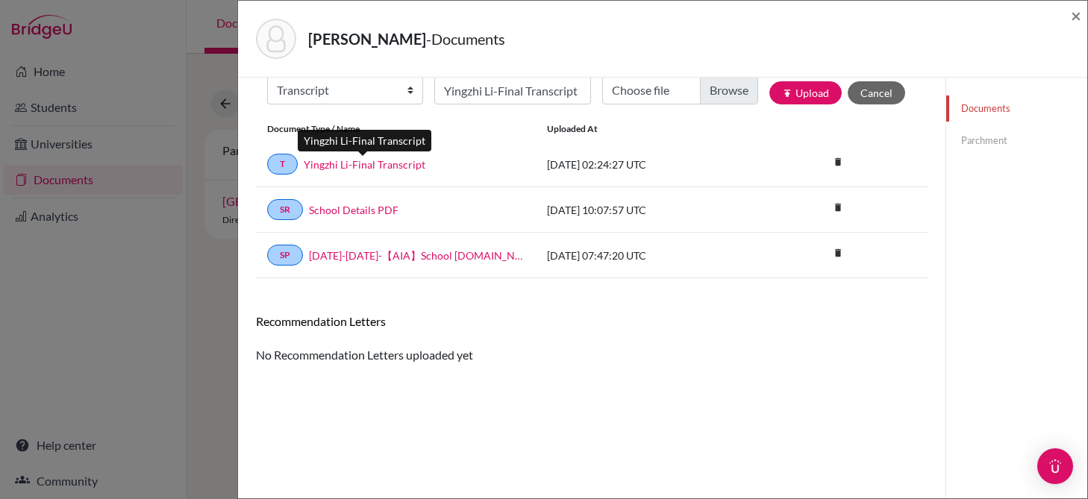
click at [384, 163] on link "Yingzhi Li-Final Transcript" at bounding box center [365, 165] width 122 height 16
click at [973, 141] on link "Parchment" at bounding box center [1016, 141] width 141 height 26
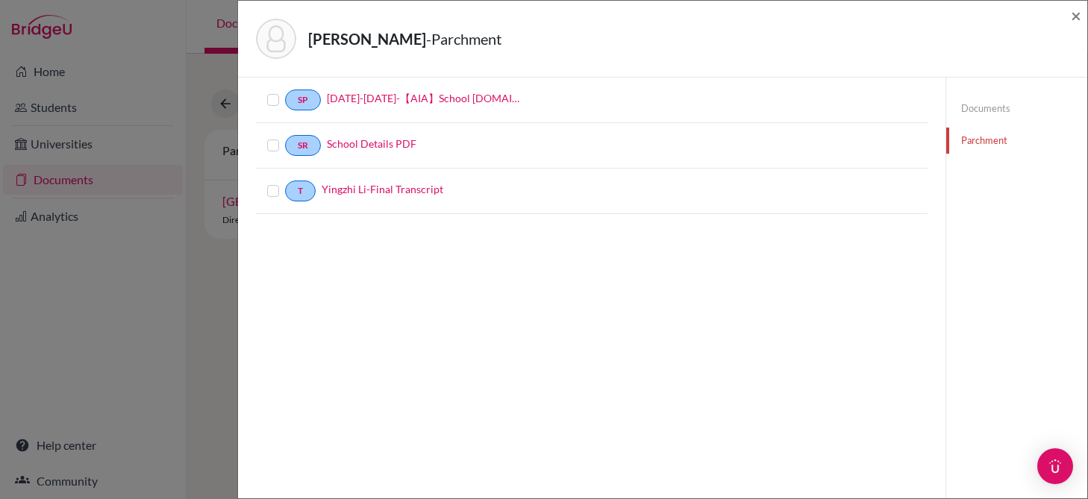
click at [285, 182] on label at bounding box center [285, 182] width 0 height 0
click at [0, 0] on input "checkbox" at bounding box center [0, 0] width 0 height 0
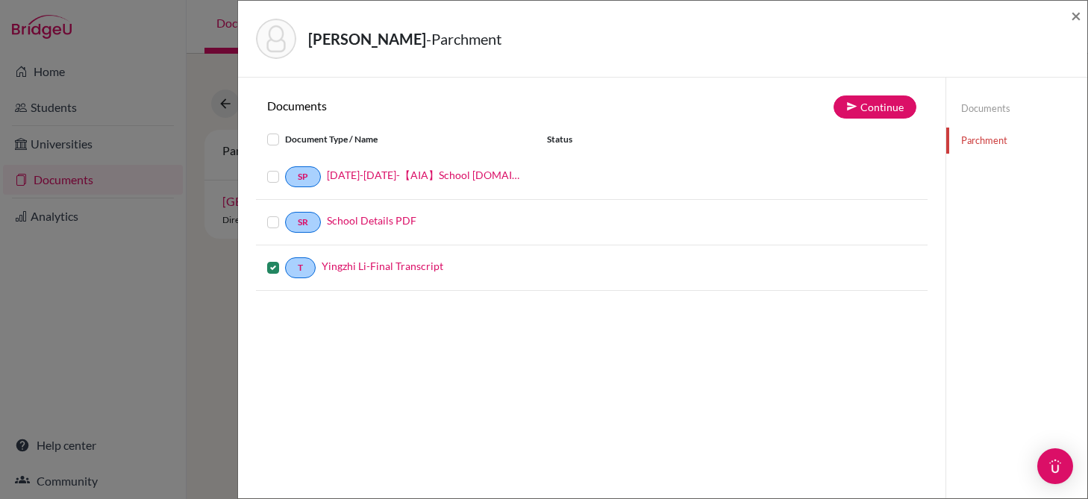
click at [851, 89] on div "Documents Continue Document Type / Name Status SP 2024-2025-【AIA】School profile…" at bounding box center [591, 327] width 707 height 499
click at [856, 99] on button "Continue" at bounding box center [874, 106] width 83 height 23
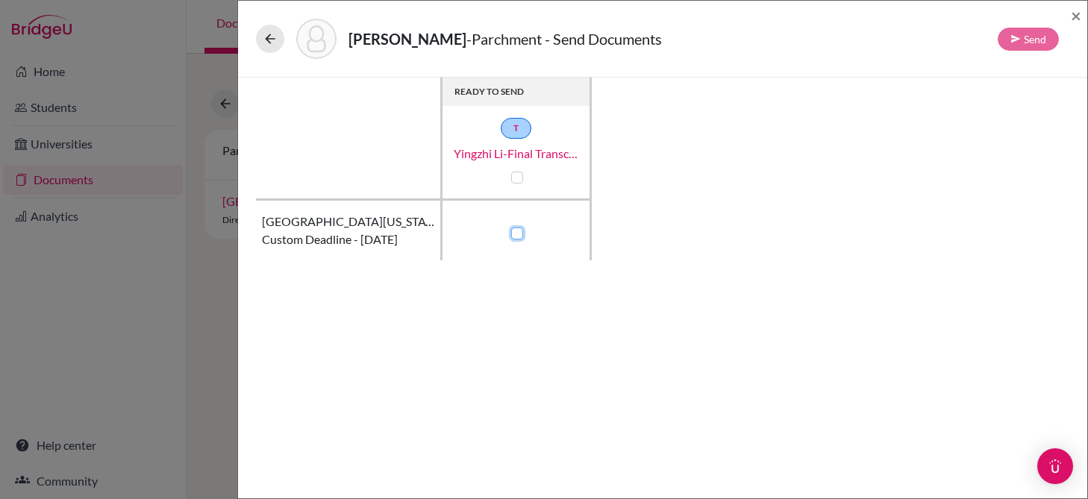
click at [509, 232] on input "checkbox" at bounding box center [513, 232] width 12 height 15
checkbox input "true"
click at [1004, 45] on button "Send" at bounding box center [1027, 39] width 61 height 23
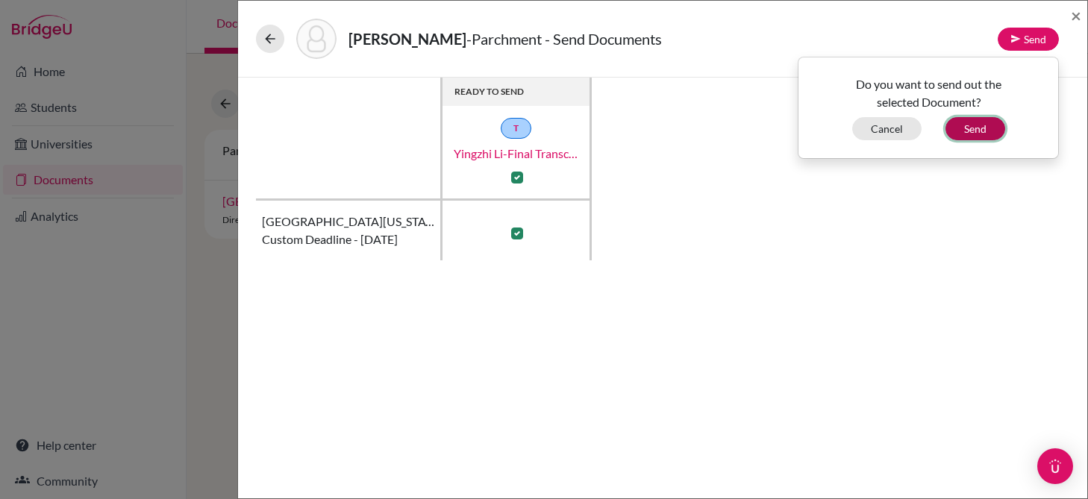
click at [975, 137] on button "Send" at bounding box center [975, 128] width 60 height 23
checkbox input "false"
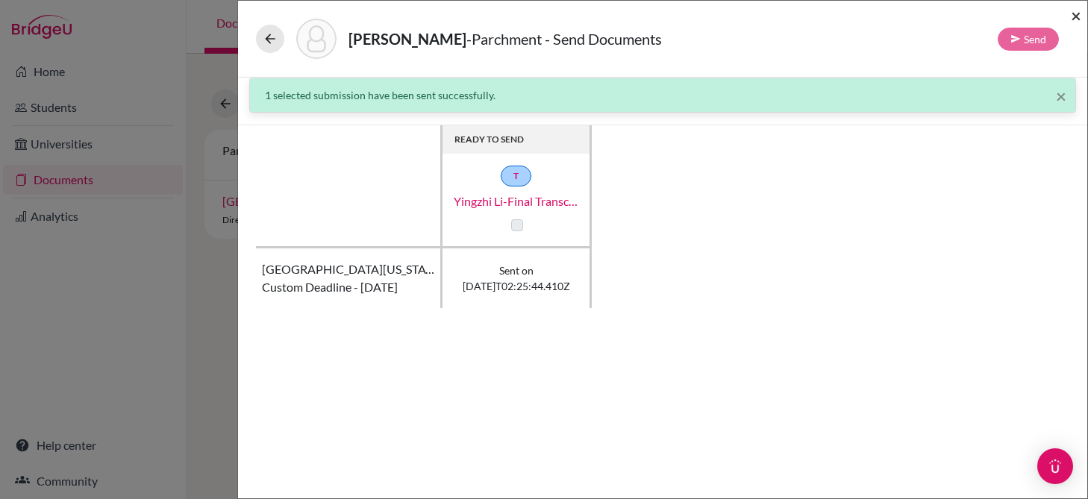
click at [1073, 10] on span "×" at bounding box center [1075, 15] width 10 height 22
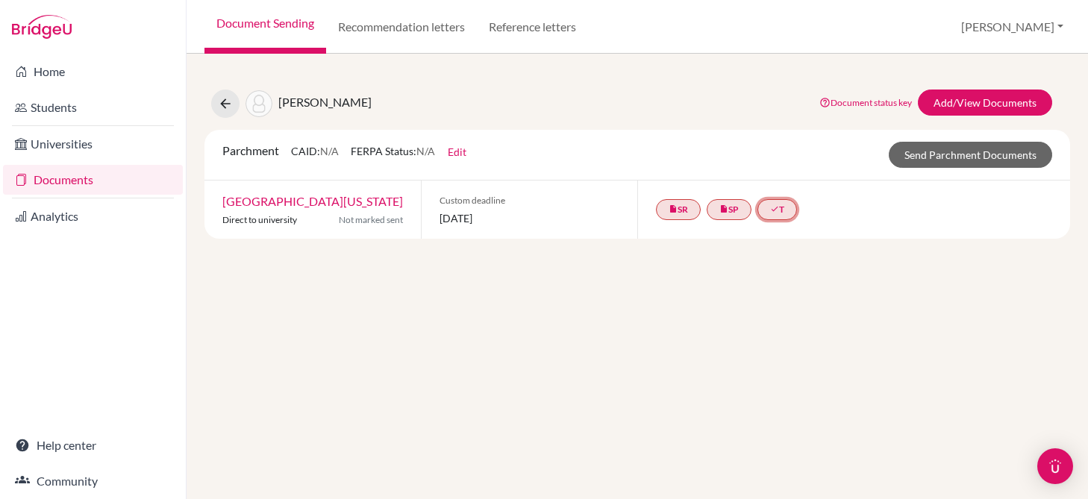
click at [762, 208] on link "done T" at bounding box center [777, 209] width 40 height 21
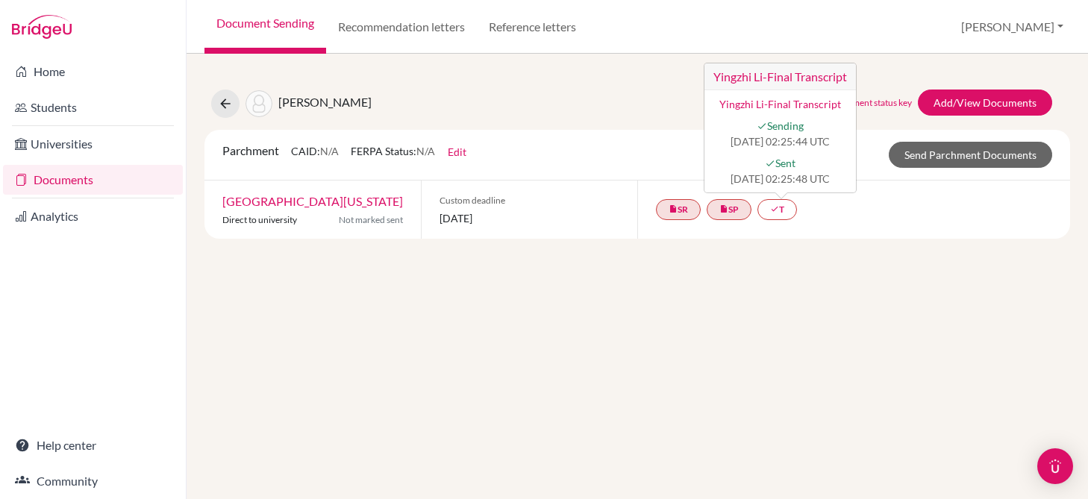
click at [549, 233] on div "Custom deadline 18 August 2025" at bounding box center [529, 210] width 216 height 58
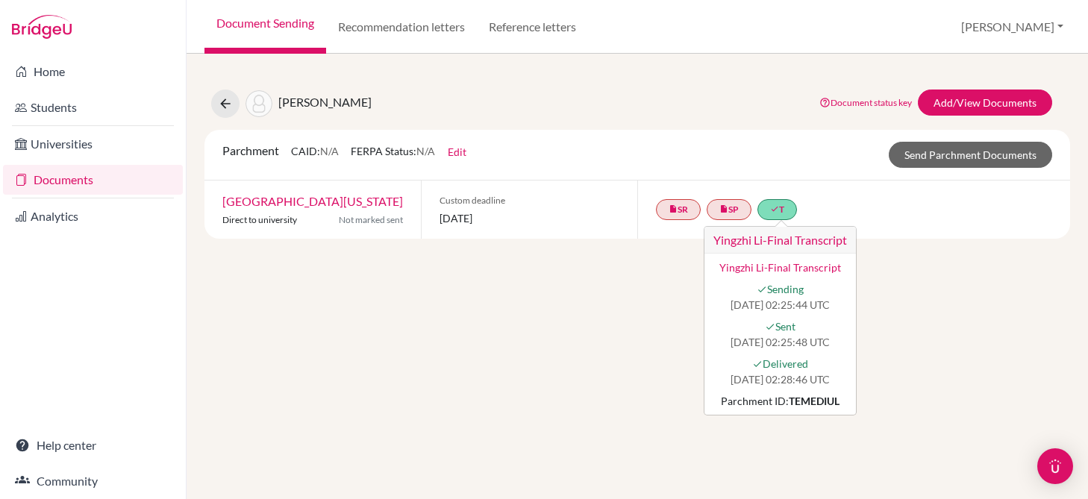
click at [791, 398] on strong "TEMEDIUL" at bounding box center [813, 401] width 51 height 13
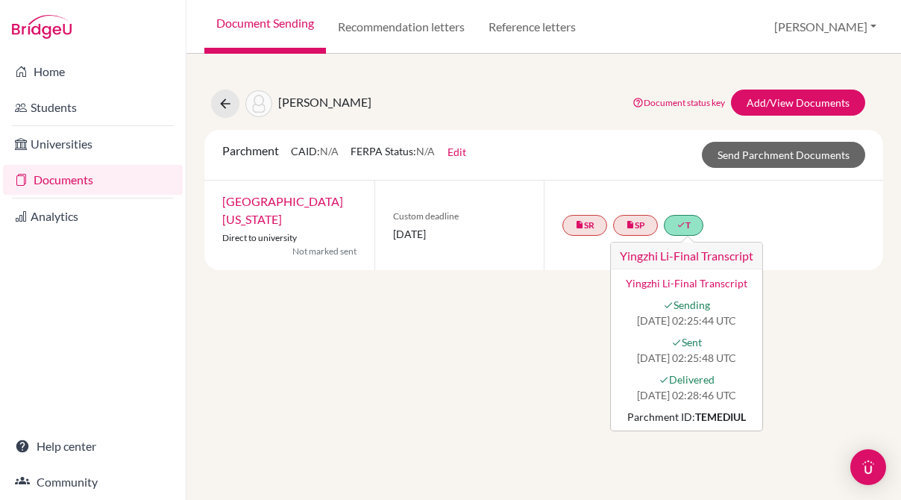
click at [751, 223] on div "insert_drive_file SR insert_drive_file SP done T Yingzhi Li-Final Transcript Yi…" at bounding box center [713, 226] width 339 height 90
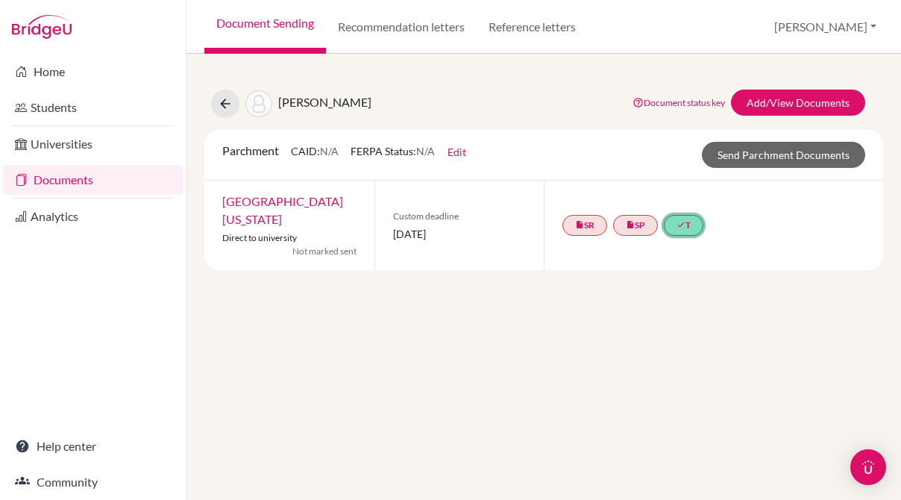
click at [690, 227] on link "done T" at bounding box center [684, 225] width 40 height 21
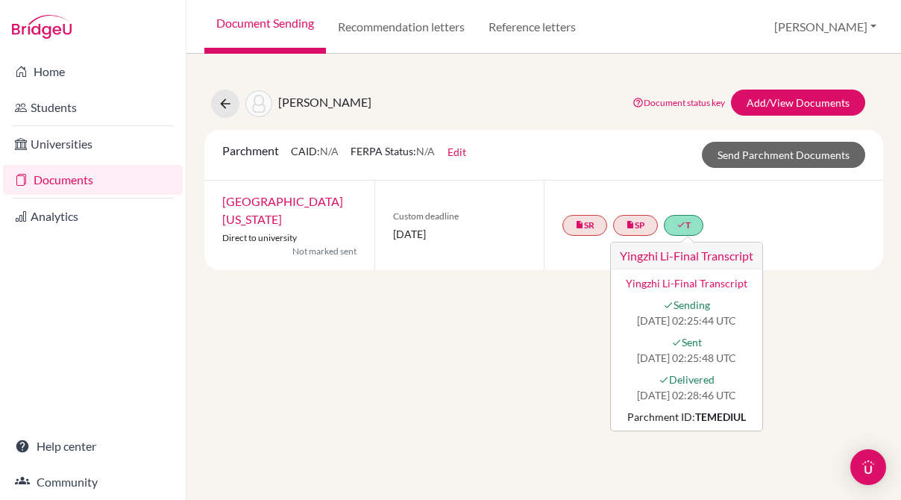
click at [489, 292] on div "Li, Yingzhi Document status key TR Requirement. Document not uploaded yet. TR D…" at bounding box center [543, 277] width 715 height 446
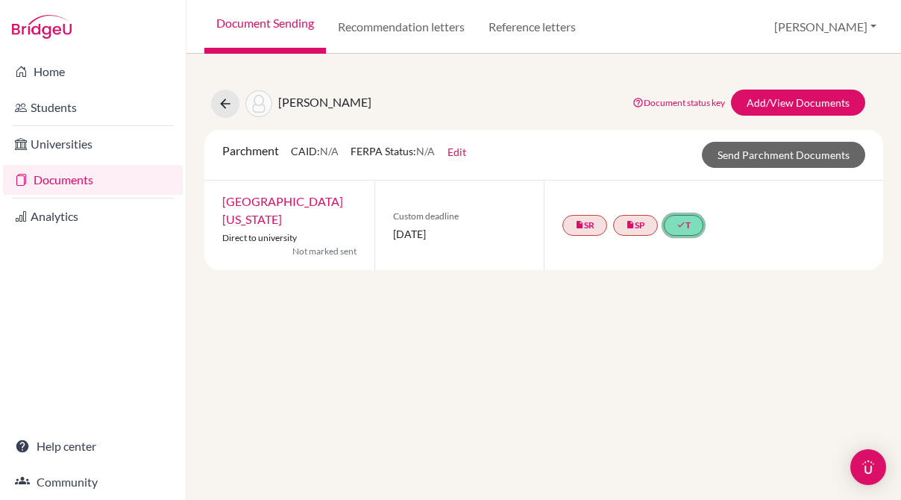
click at [693, 222] on link "done T" at bounding box center [684, 225] width 40 height 21
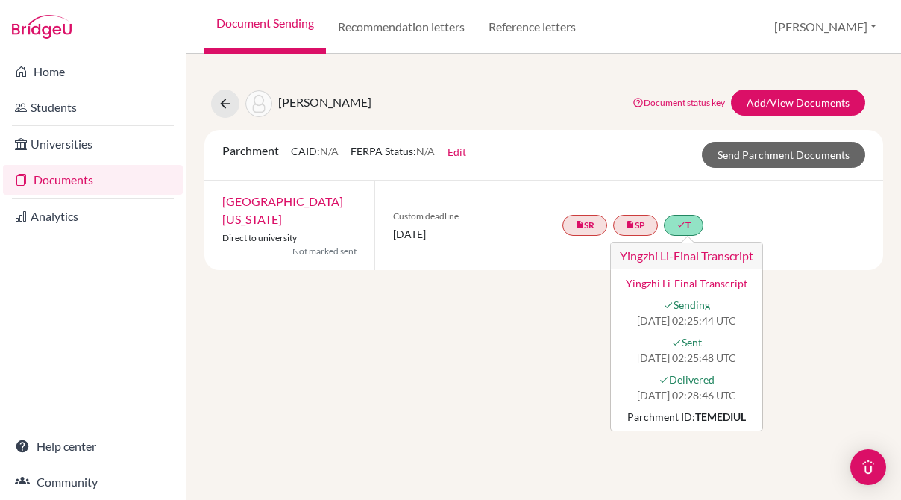
click at [780, 118] on div "Li, Yingzhi Document status key TR Requirement. Document not uploaded yet. TR D…" at bounding box center [543, 171] width 679 height 198
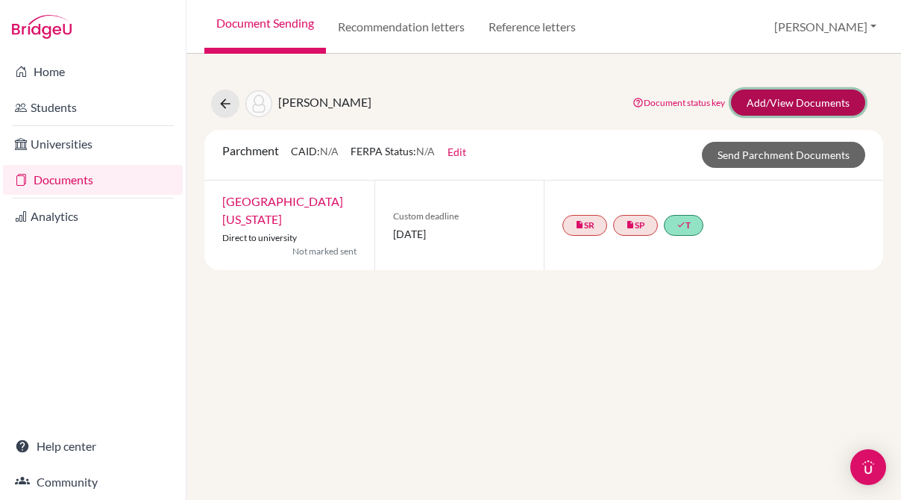
click at [787, 100] on link "Add/View Documents" at bounding box center [798, 103] width 134 height 26
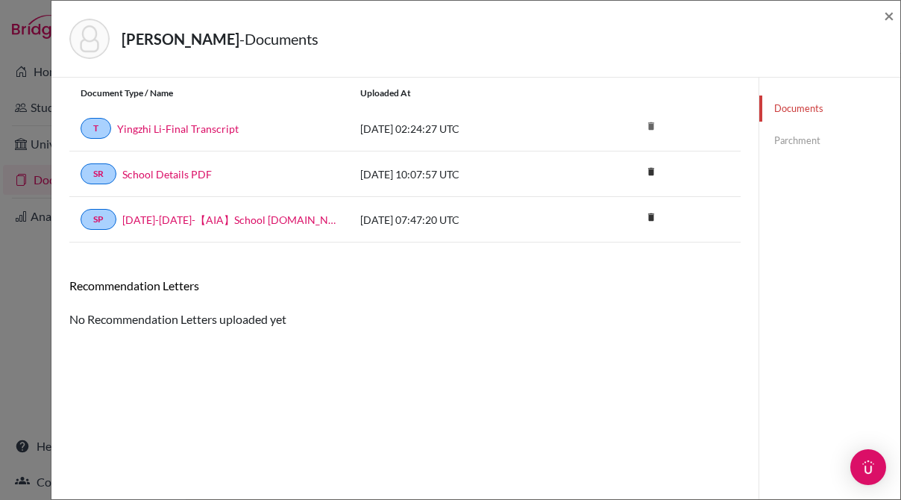
scroll to position [78, 0]
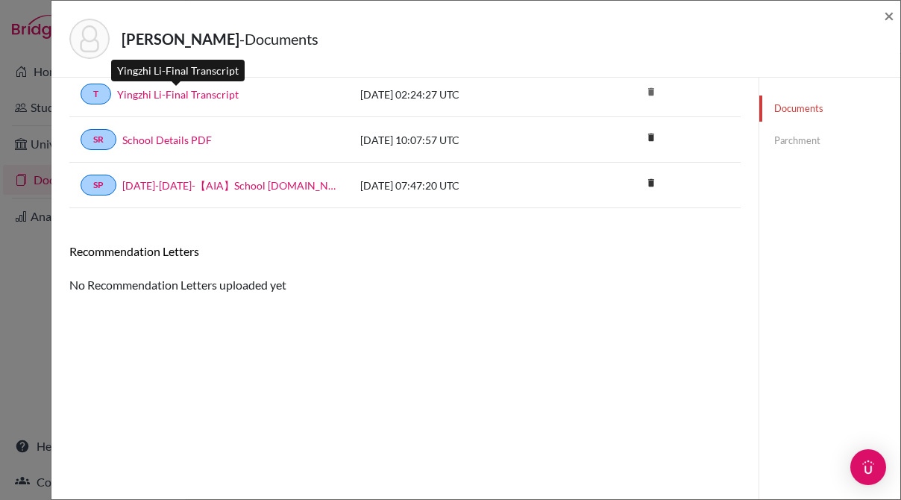
click at [225, 99] on link "Yingzhi Li-Final Transcript" at bounding box center [178, 95] width 122 height 16
